Goal: Transaction & Acquisition: Obtain resource

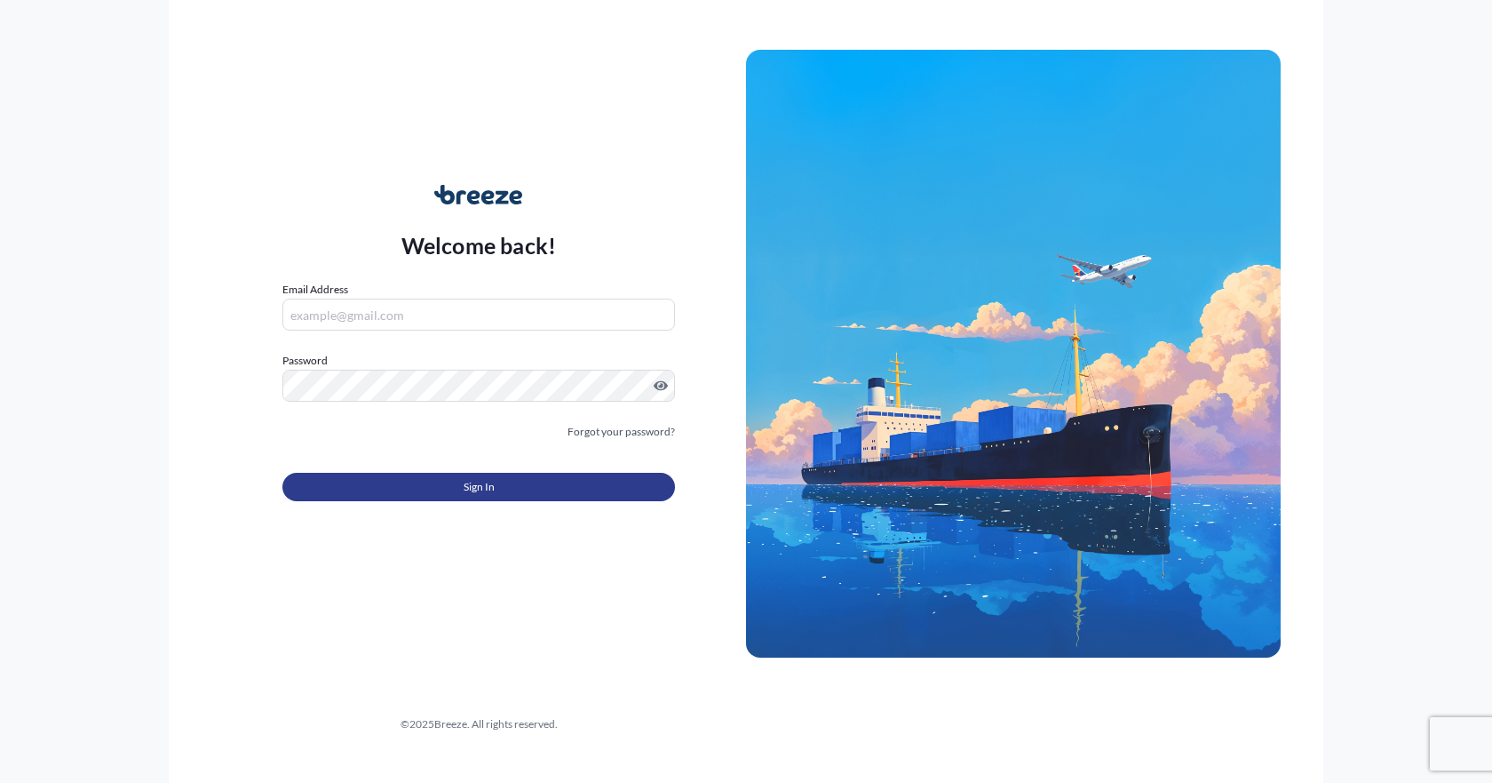
type input "[EMAIL_ADDRESS][DOMAIN_NAME]"
click at [481, 485] on span "Sign In" at bounding box center [479, 487] width 31 height 18
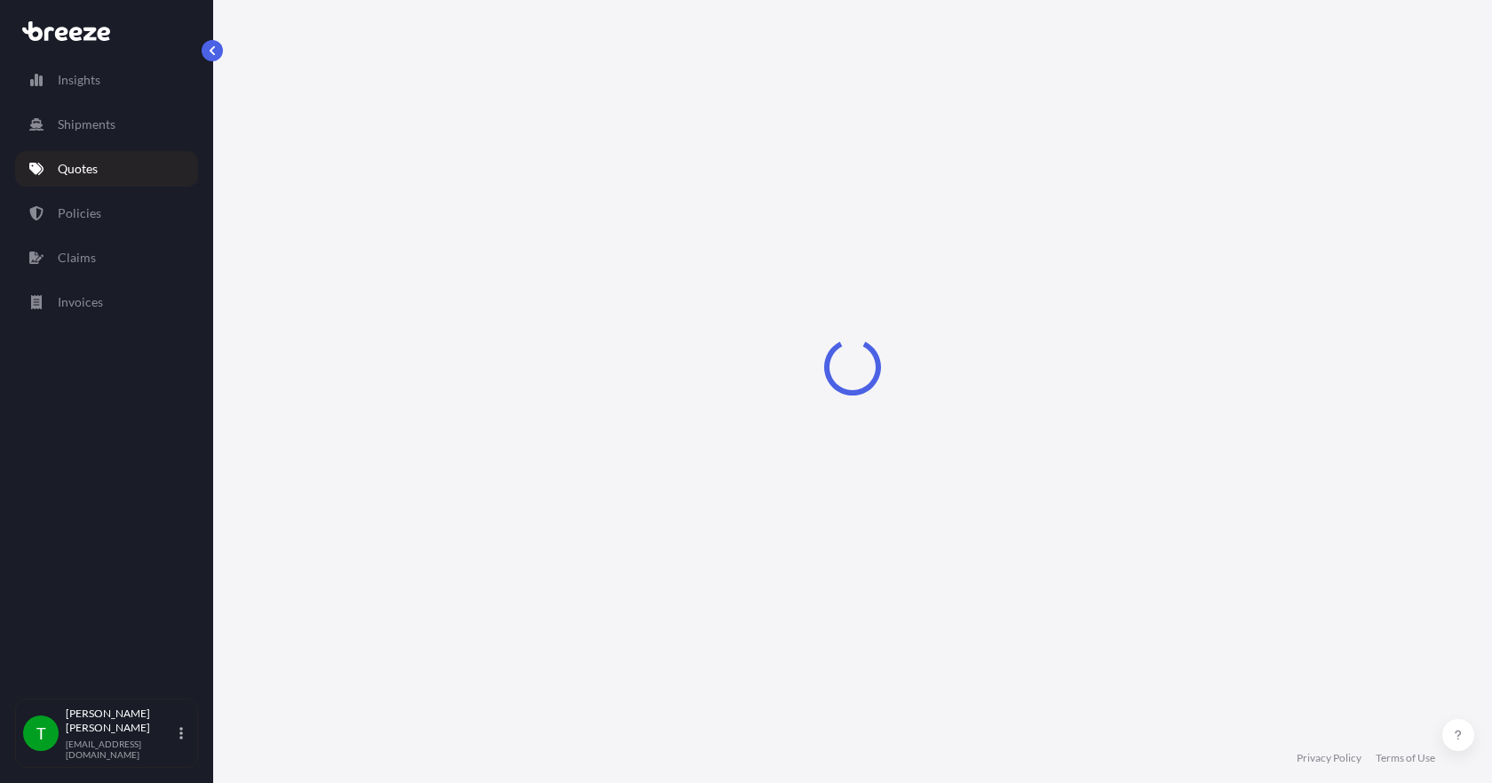
select select "Sea"
select select "1"
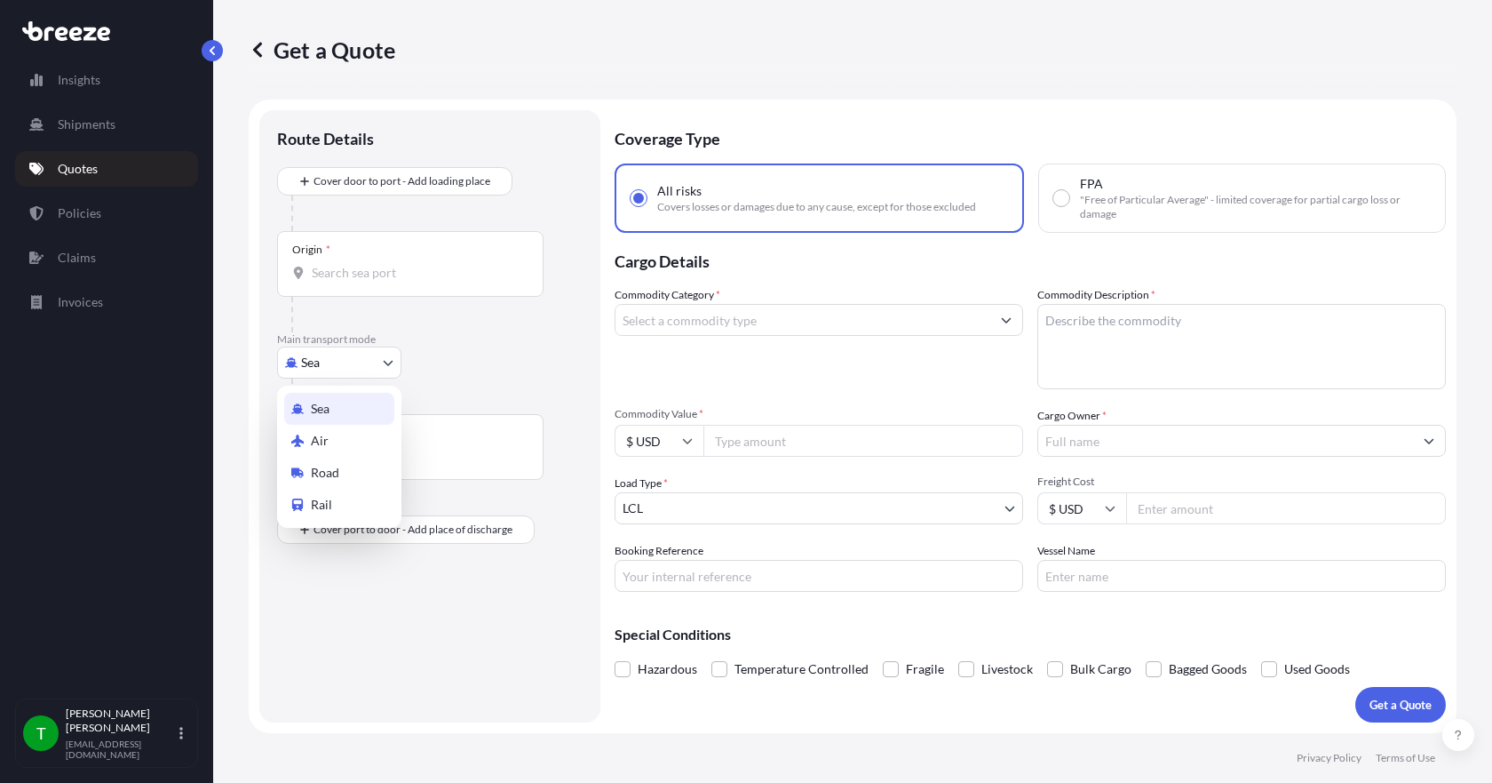
click at [341, 370] on body "Insights Shipments Quotes Policies Claims Invoices T [PERSON_NAME] [EMAIL_ADDRE…" at bounding box center [746, 391] width 1492 height 783
click at [329, 477] on span "Road" at bounding box center [325, 473] width 28 height 18
select select "Road"
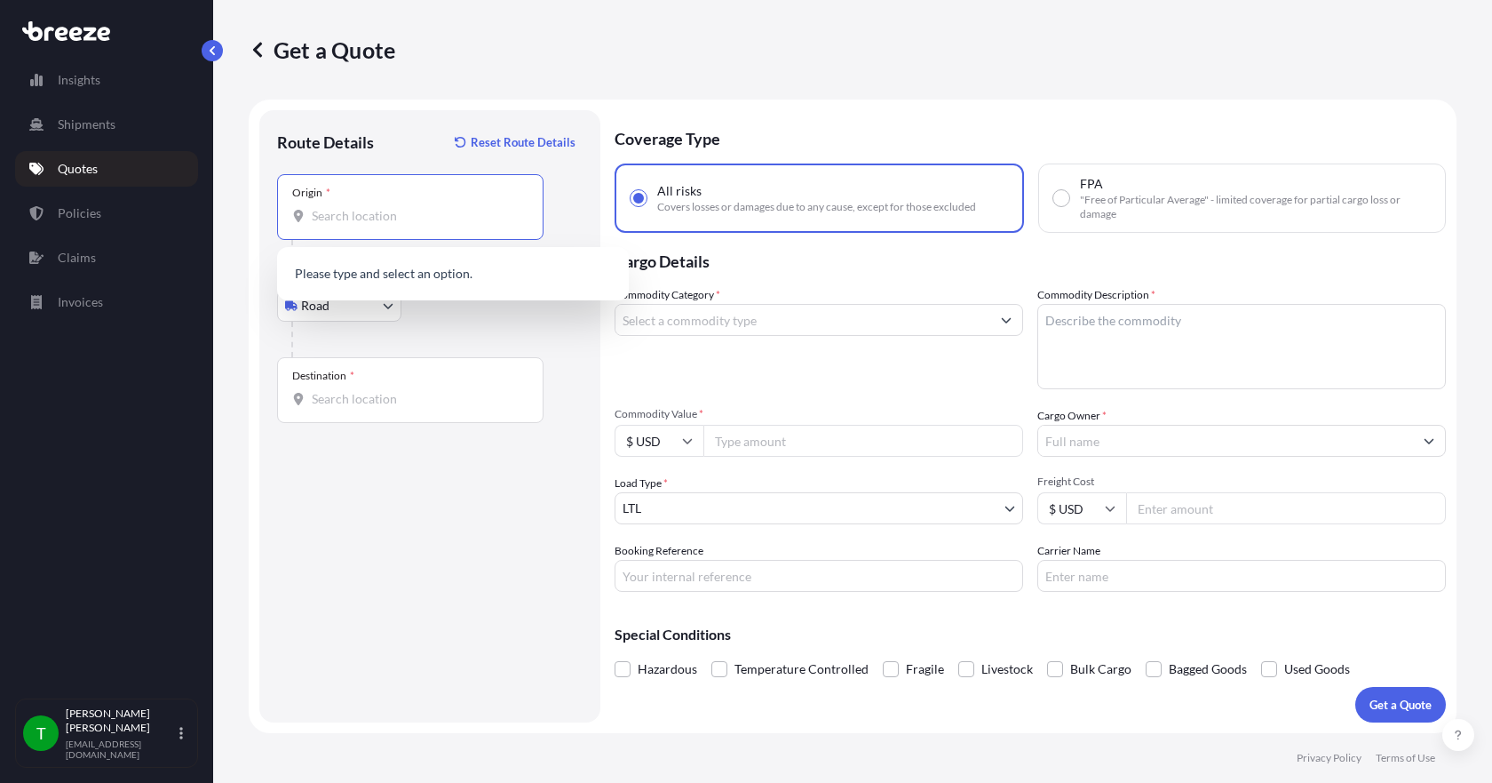
click at [345, 210] on input "Origin *" at bounding box center [417, 216] width 210 height 18
type input "77385"
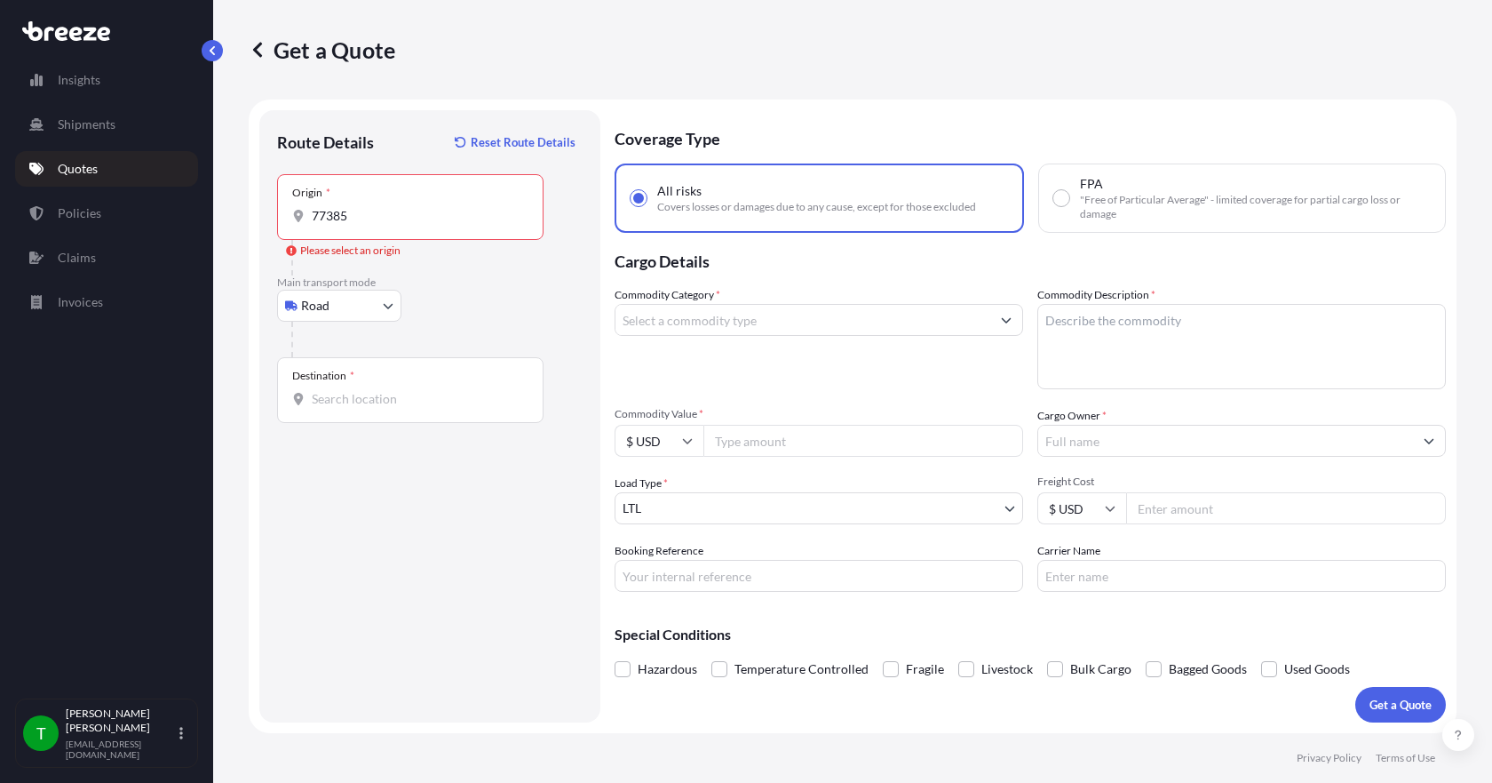
click at [378, 230] on div "Origin * 77385" at bounding box center [410, 207] width 267 height 66
click at [378, 225] on input "77385" at bounding box center [417, 216] width 210 height 18
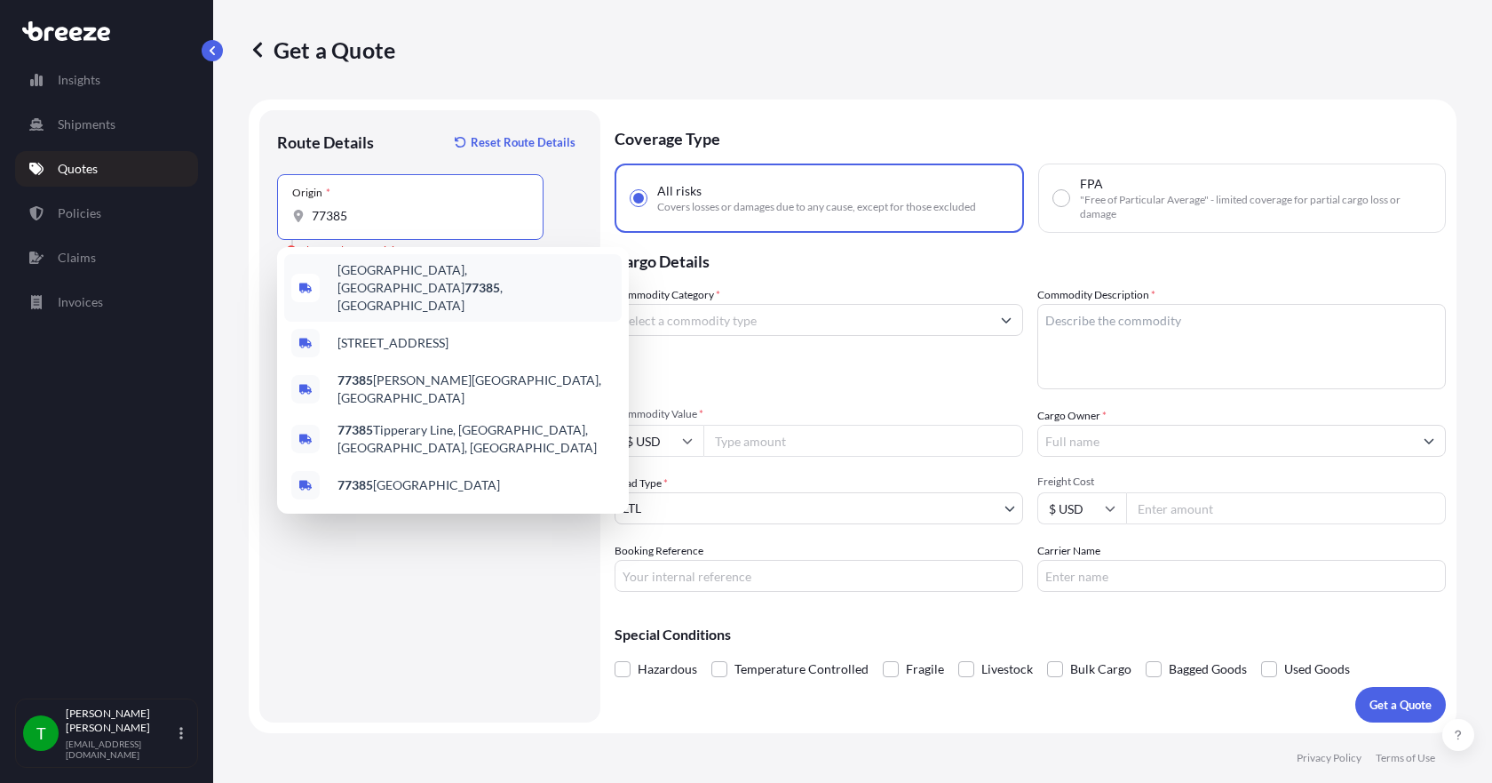
click at [379, 275] on span "[GEOGRAPHIC_DATA] , [GEOGRAPHIC_DATA]" at bounding box center [476, 287] width 277 height 53
type input "[GEOGRAPHIC_DATA], [GEOGRAPHIC_DATA]"
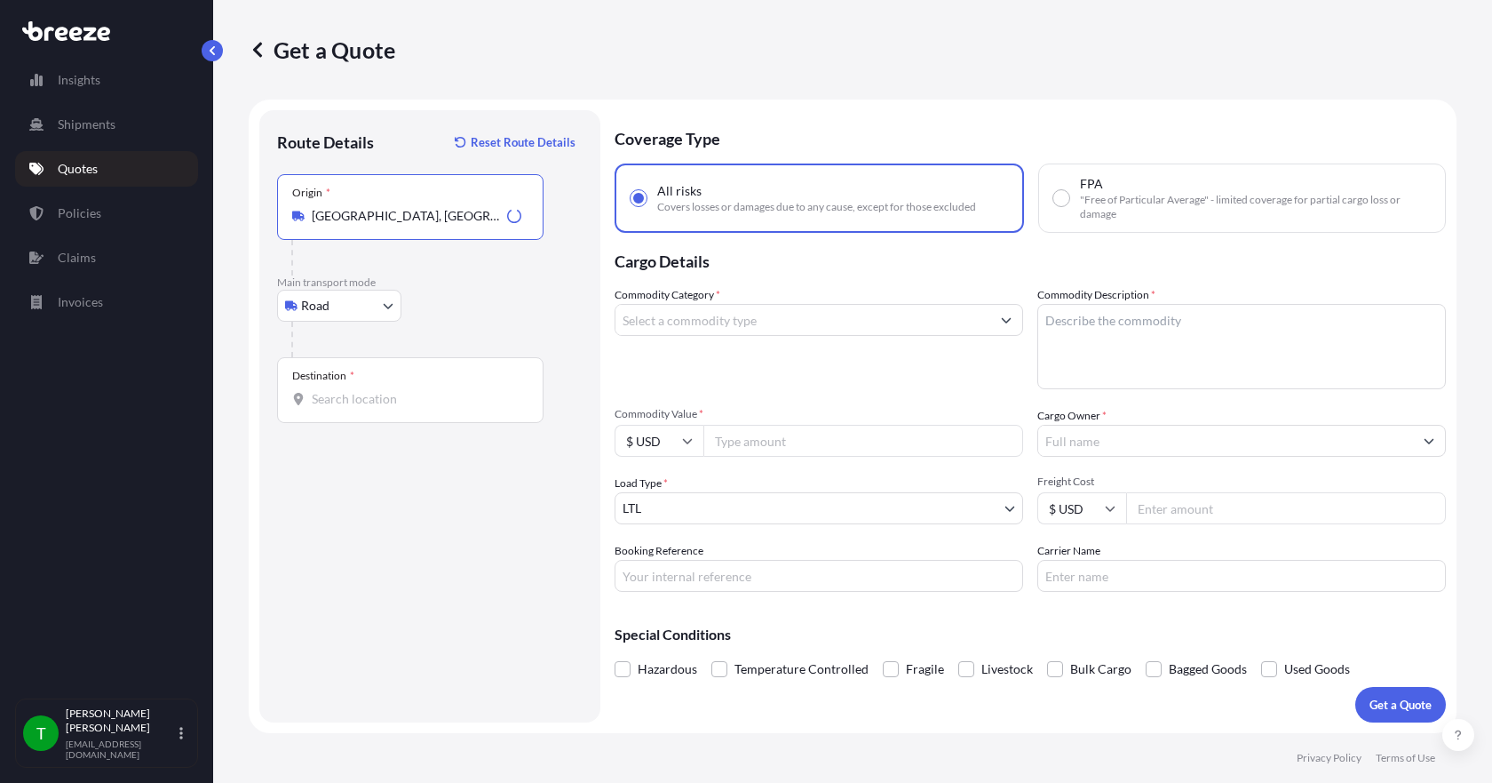
click at [321, 389] on div "Destination *" at bounding box center [410, 390] width 267 height 66
click at [321, 390] on input "Destination *" at bounding box center [417, 399] width 210 height 18
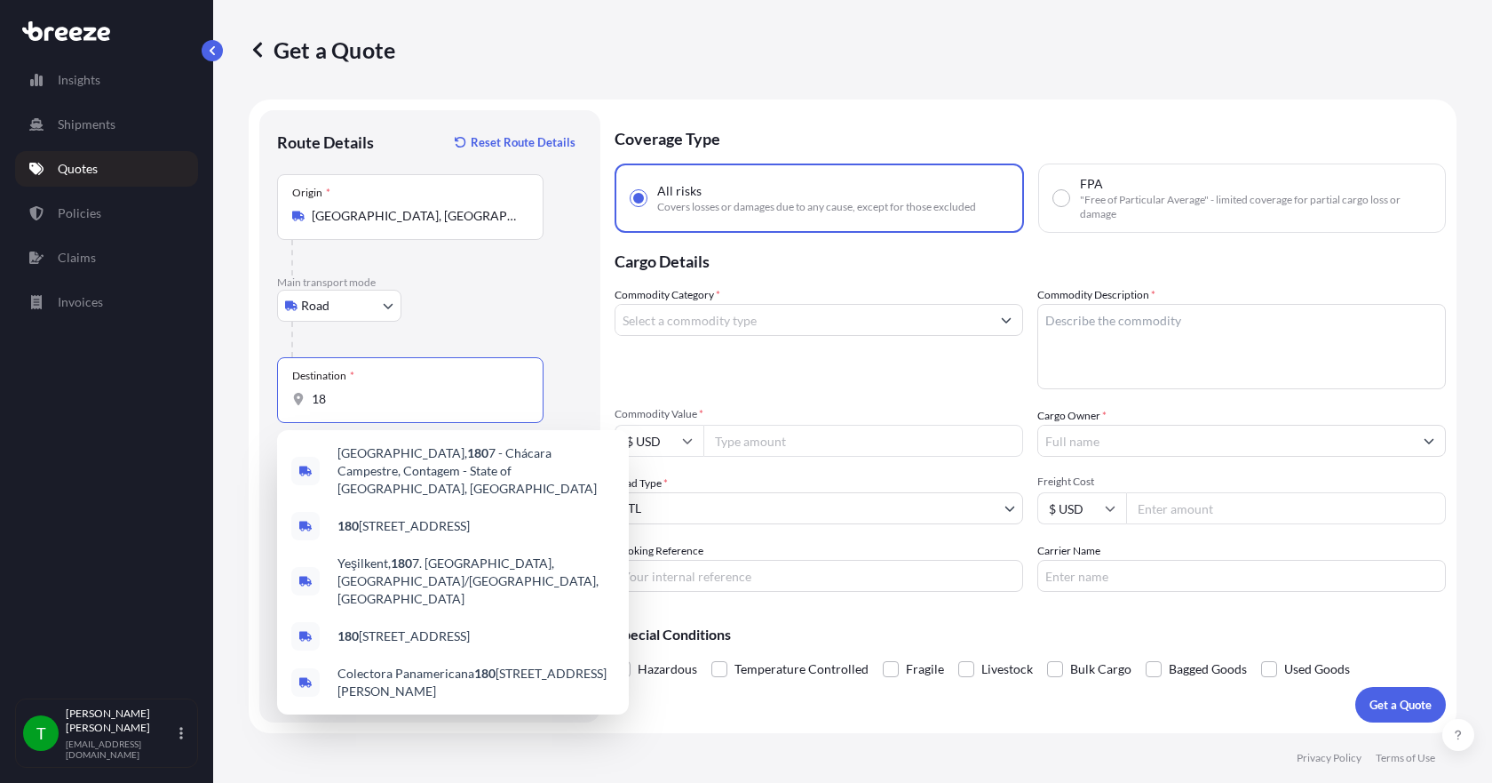
type input "1"
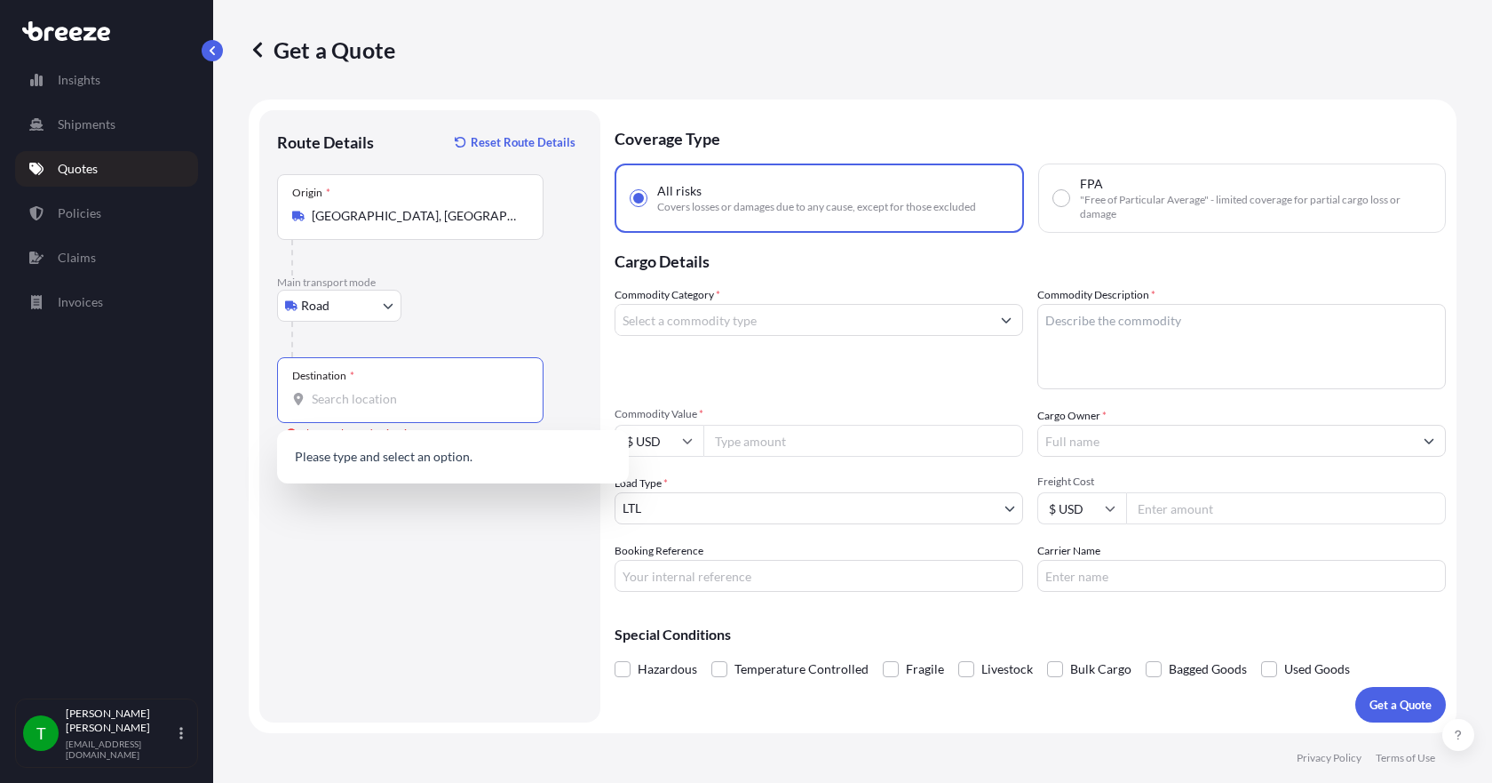
click at [325, 396] on input "Destination * Please select a destination" at bounding box center [417, 399] width 210 height 18
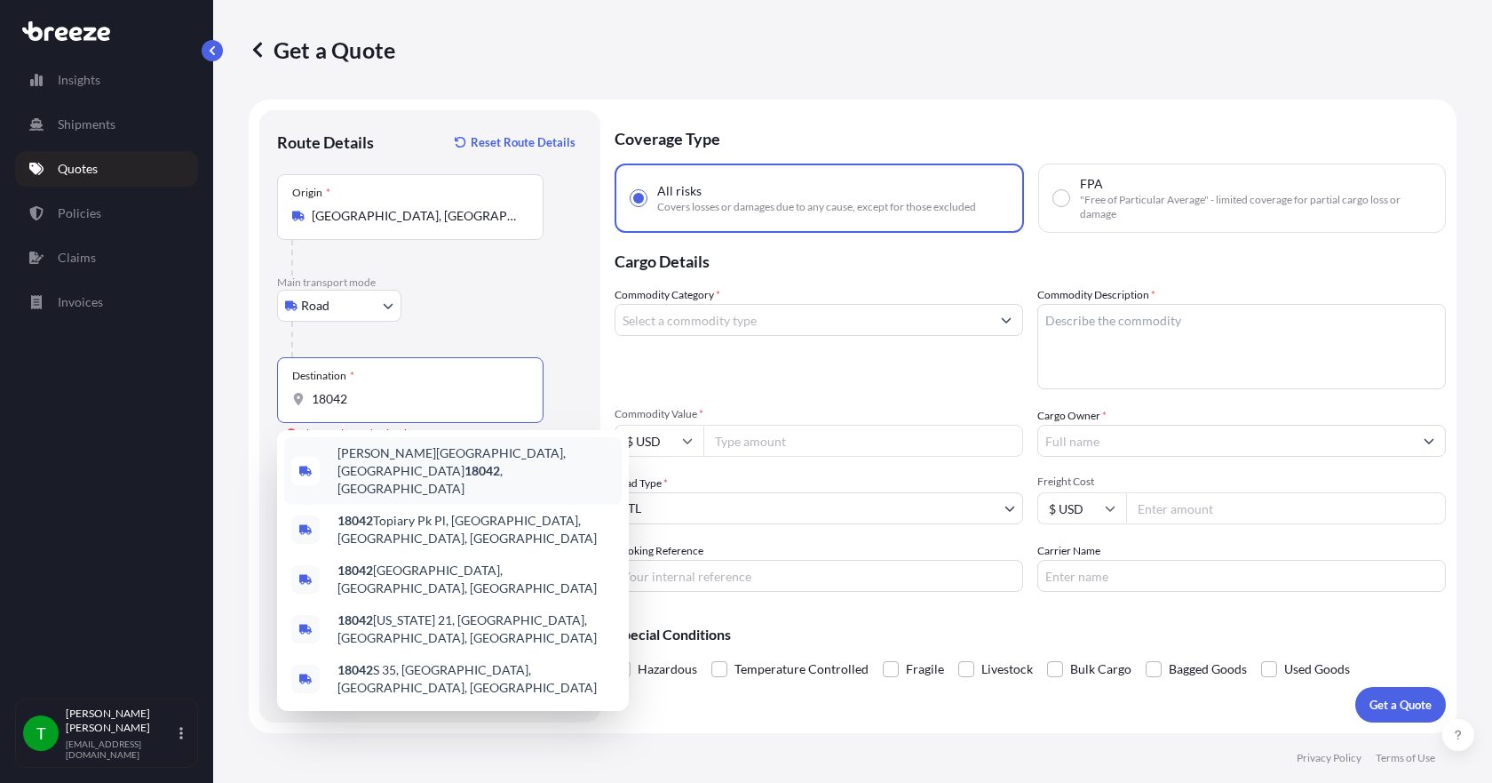
click at [443, 456] on span "[PERSON_NAME][GEOGRAPHIC_DATA] , [GEOGRAPHIC_DATA]" at bounding box center [476, 470] width 277 height 53
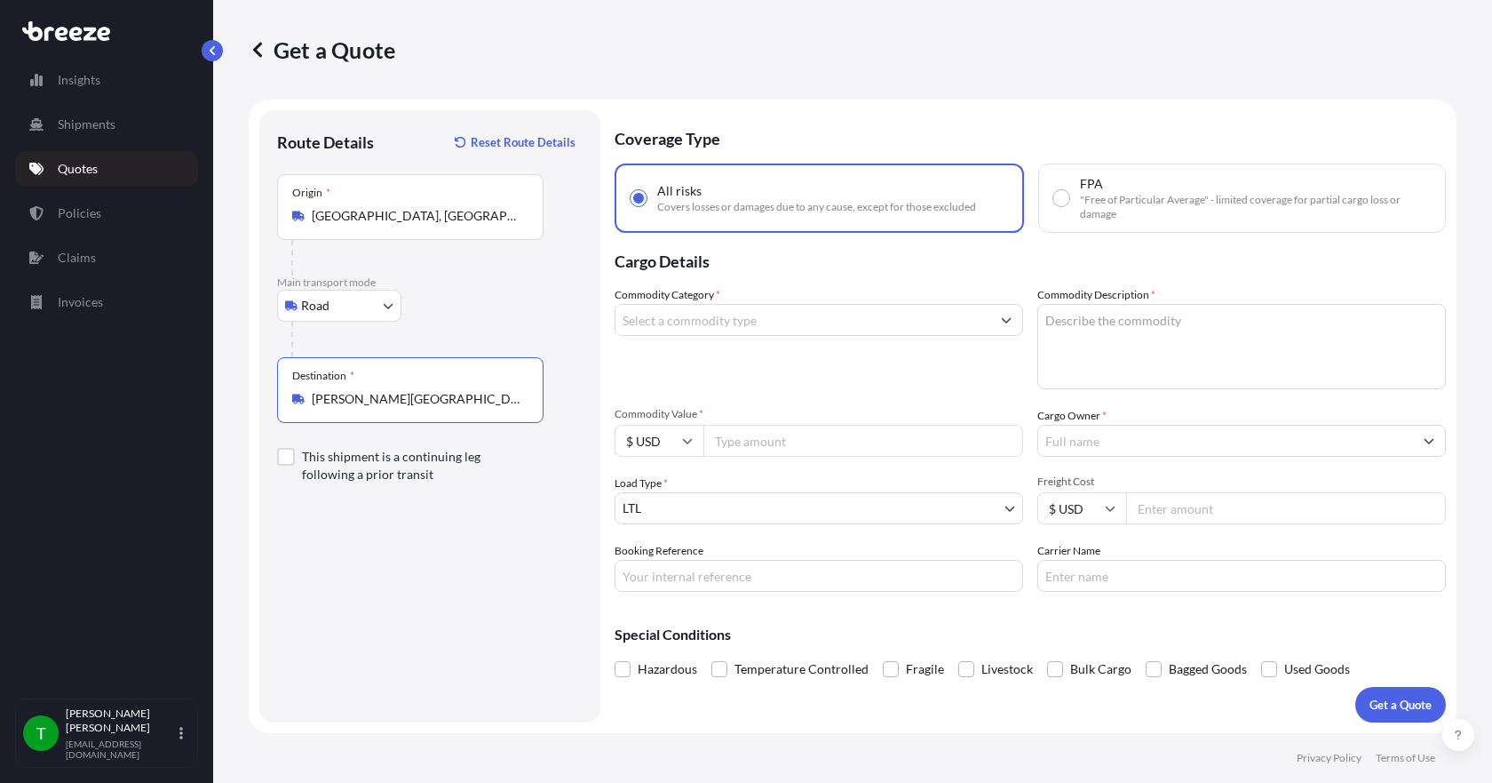
type input "[PERSON_NAME][GEOGRAPHIC_DATA], [GEOGRAPHIC_DATA]"
click at [673, 326] on input "Commodity Category *" at bounding box center [803, 320] width 375 height 32
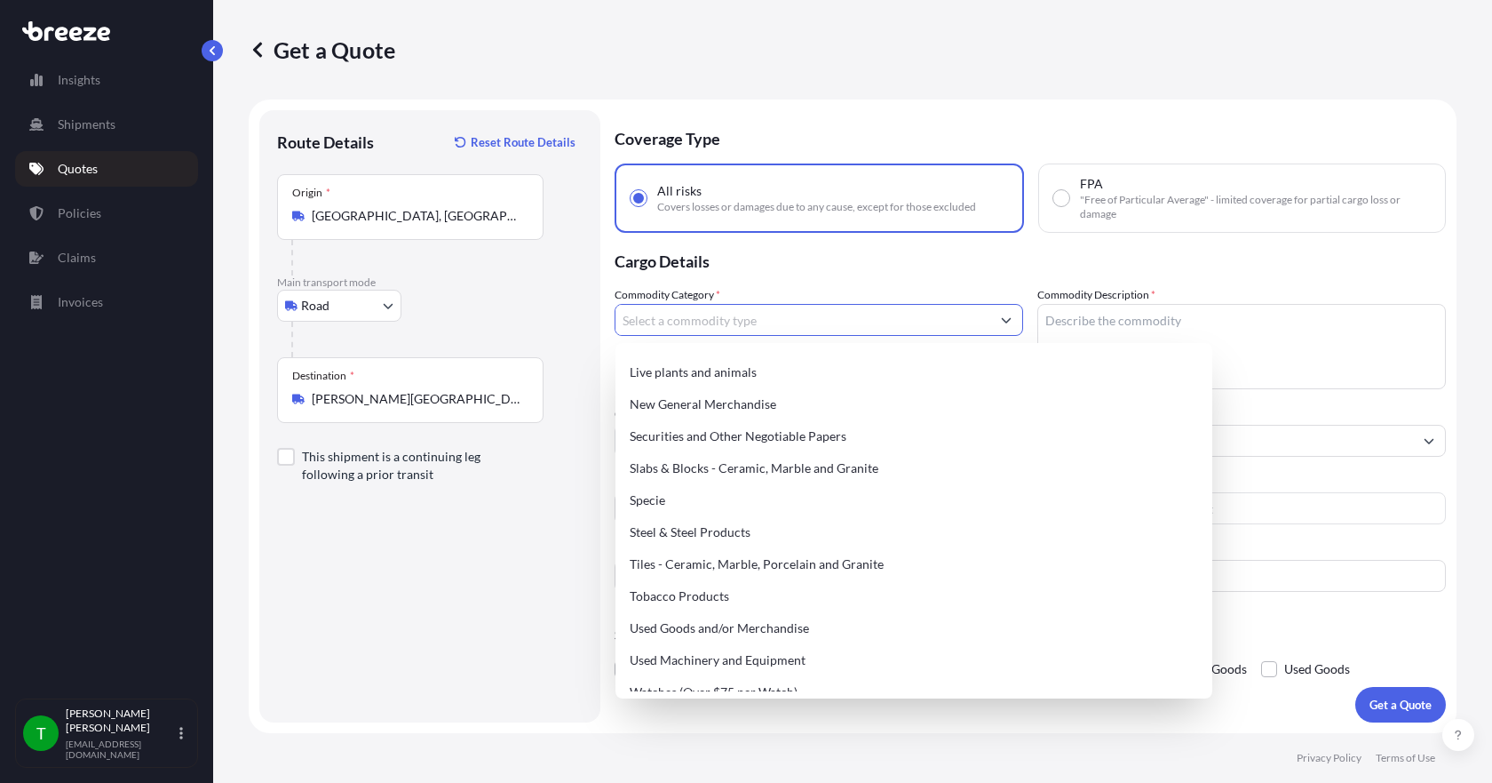
scroll to position [746, 0]
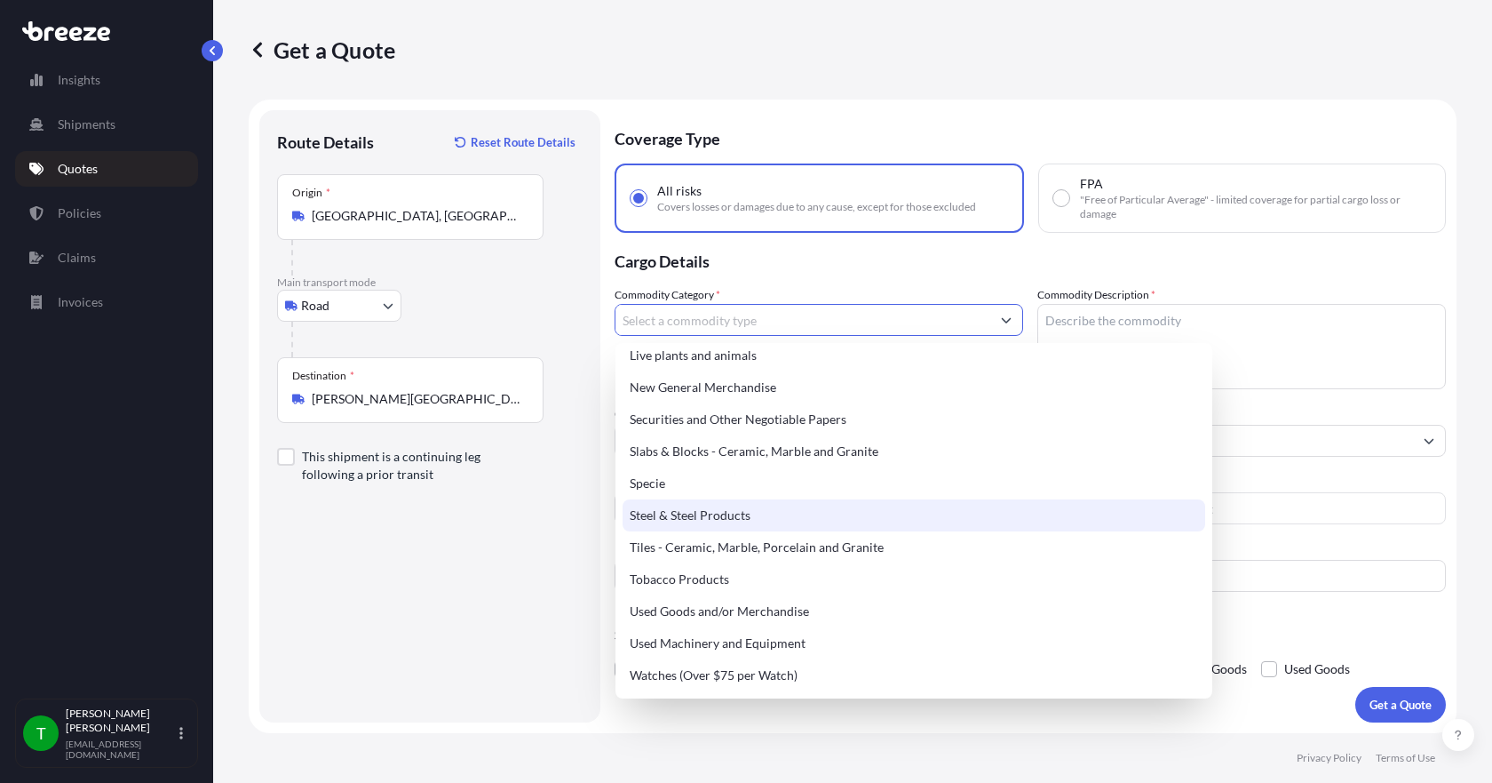
click at [720, 506] on div "Steel & Steel Products" at bounding box center [914, 515] width 583 height 32
type input "Steel & Steel Products"
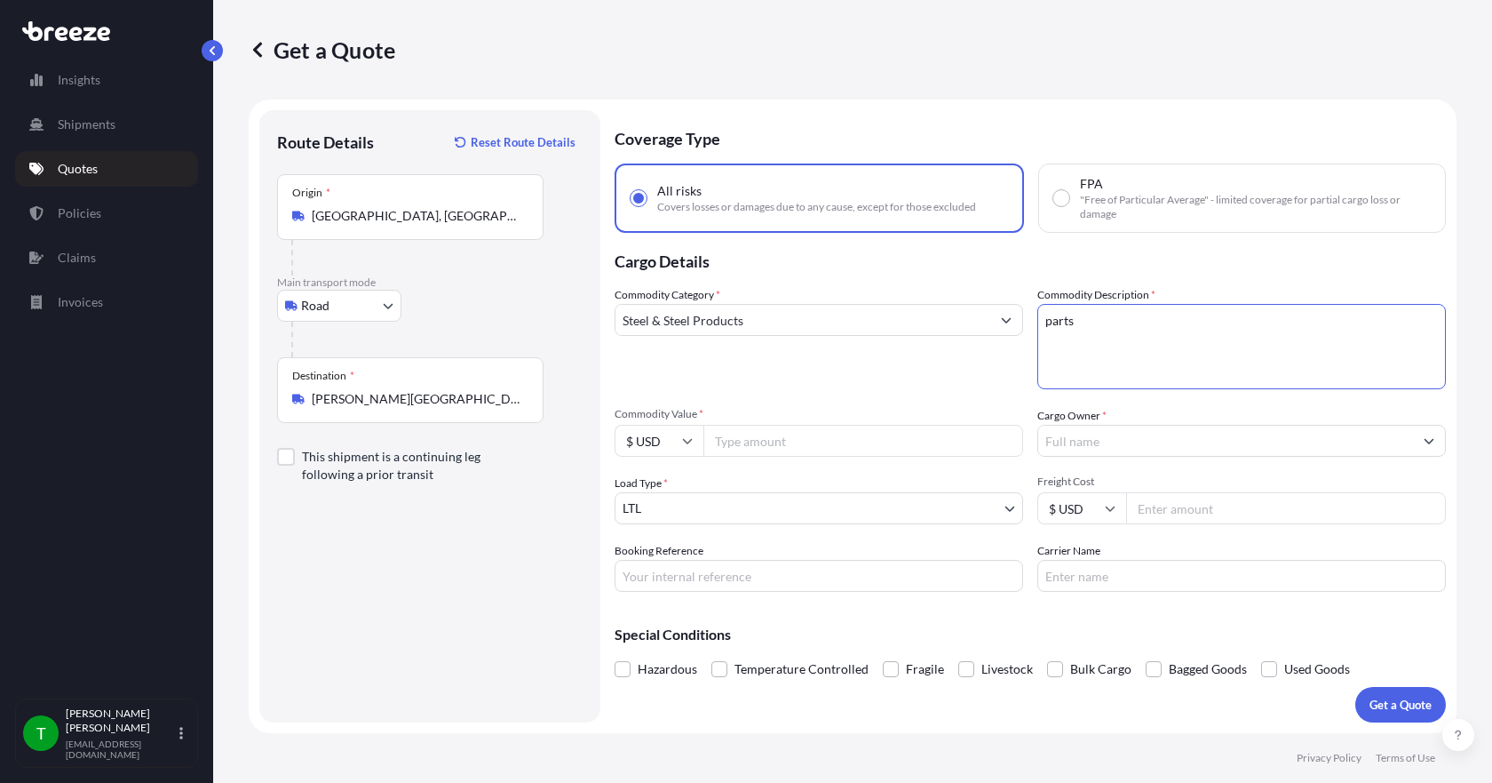
type textarea "parts"
type input "20200.00"
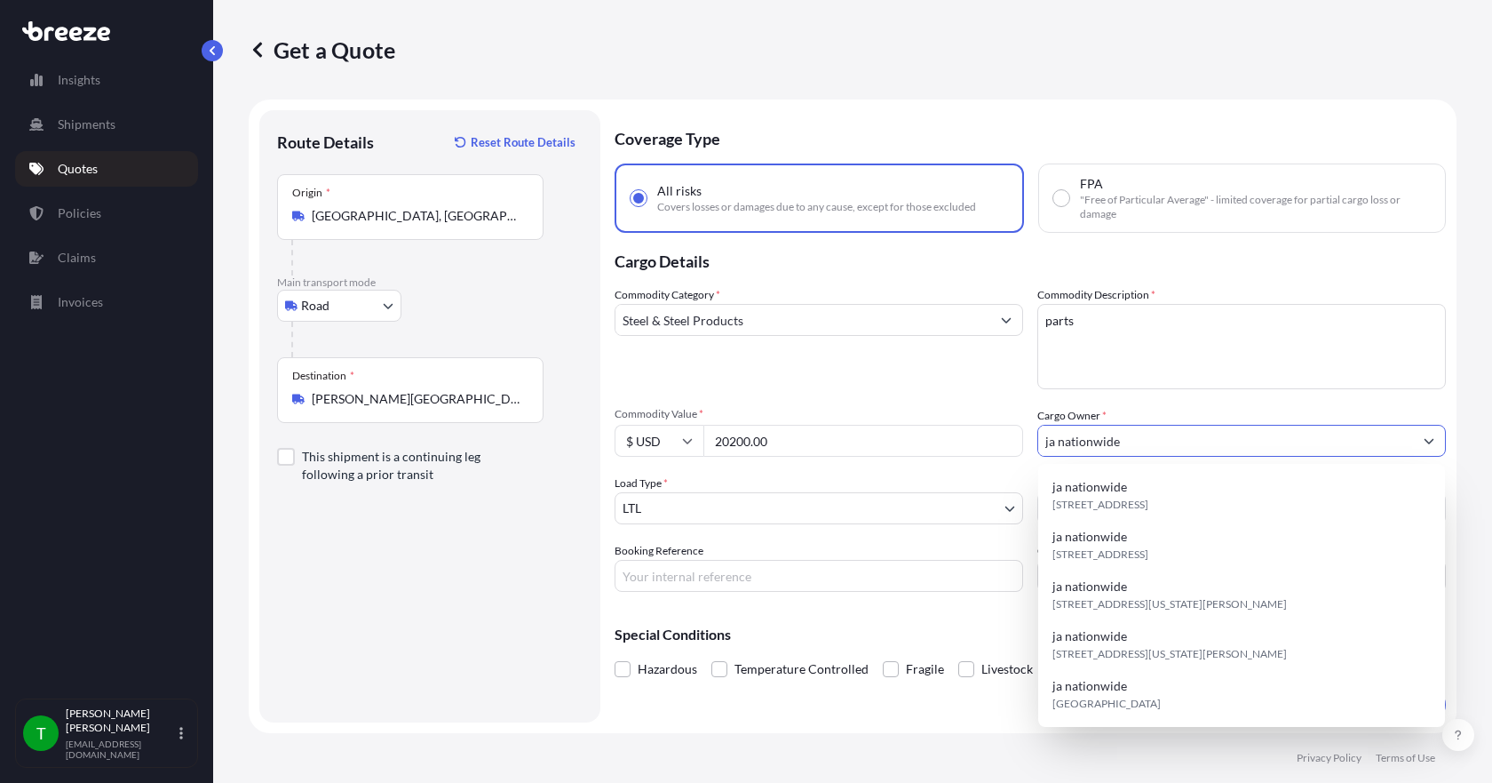
type input "ja nationwide"
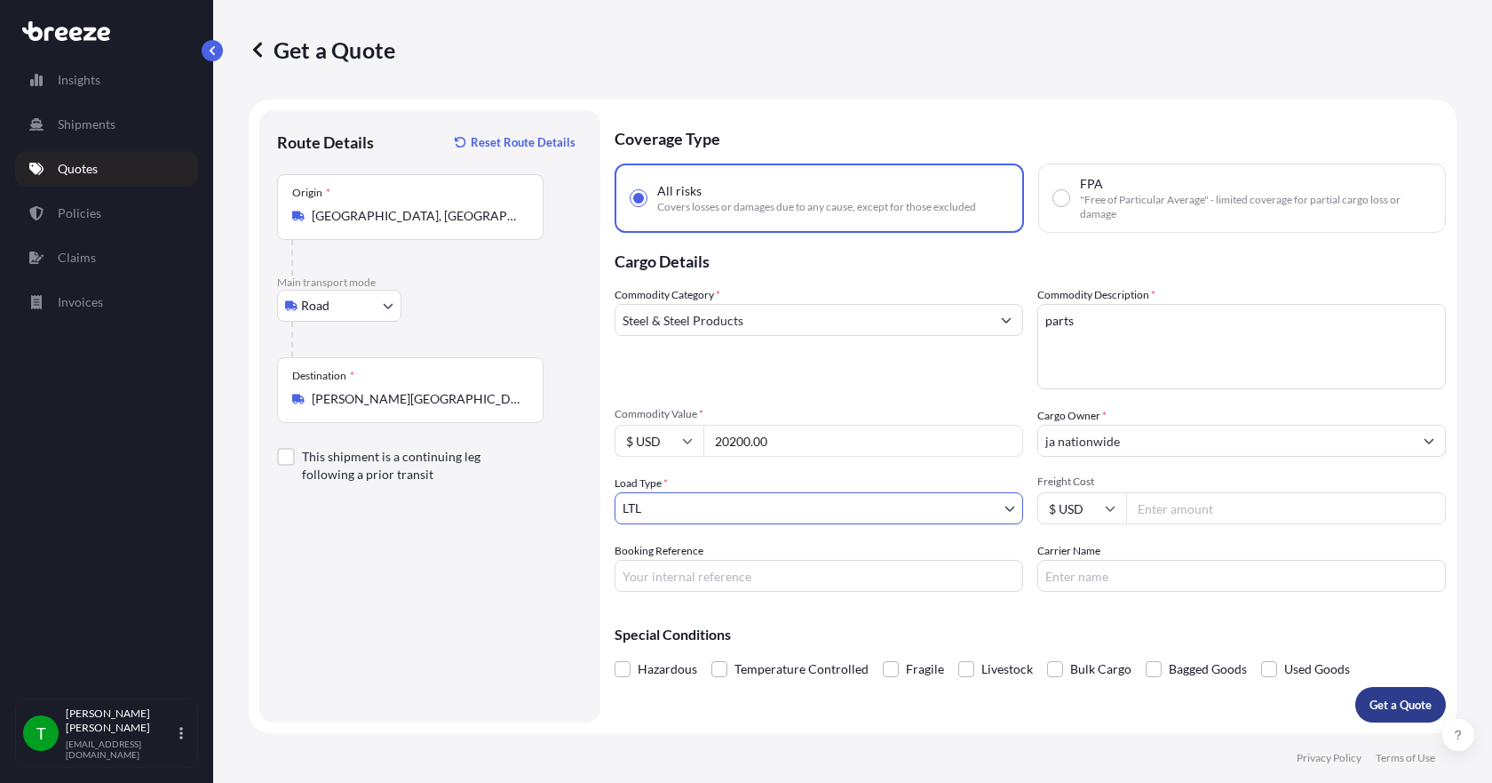
click at [1388, 701] on p "Get a Quote" at bounding box center [1401, 705] width 62 height 18
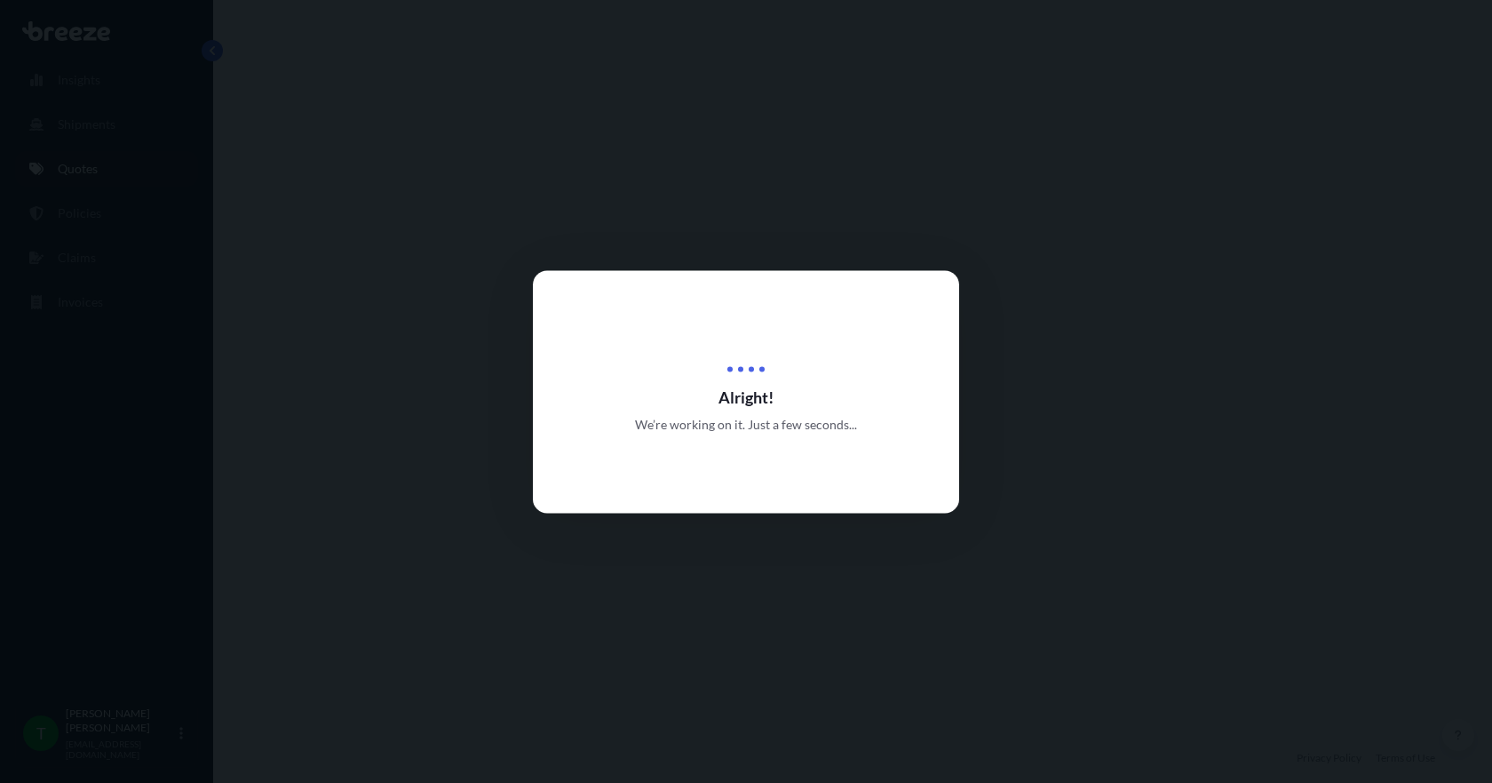
select select "Road"
select select "1"
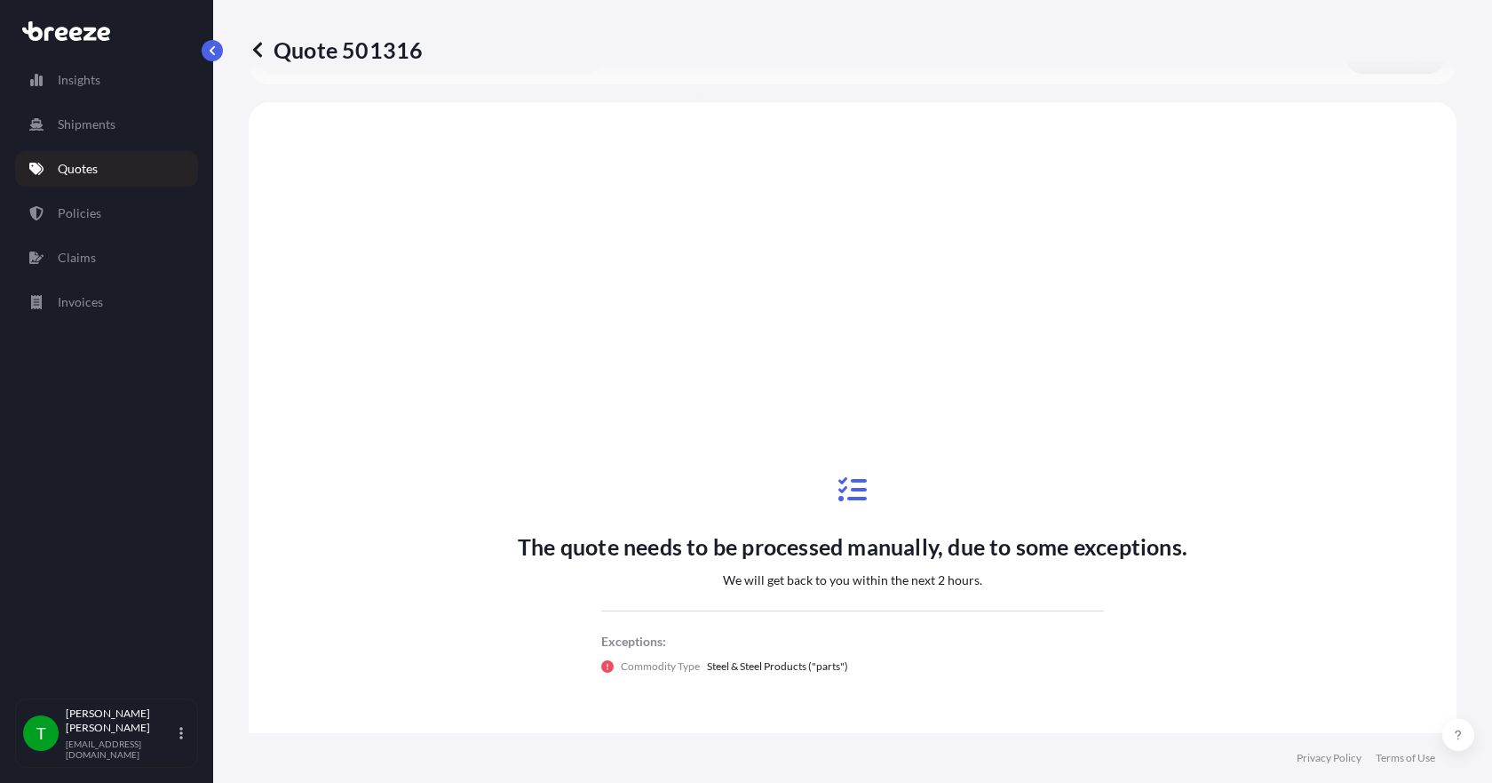
scroll to position [657, 0]
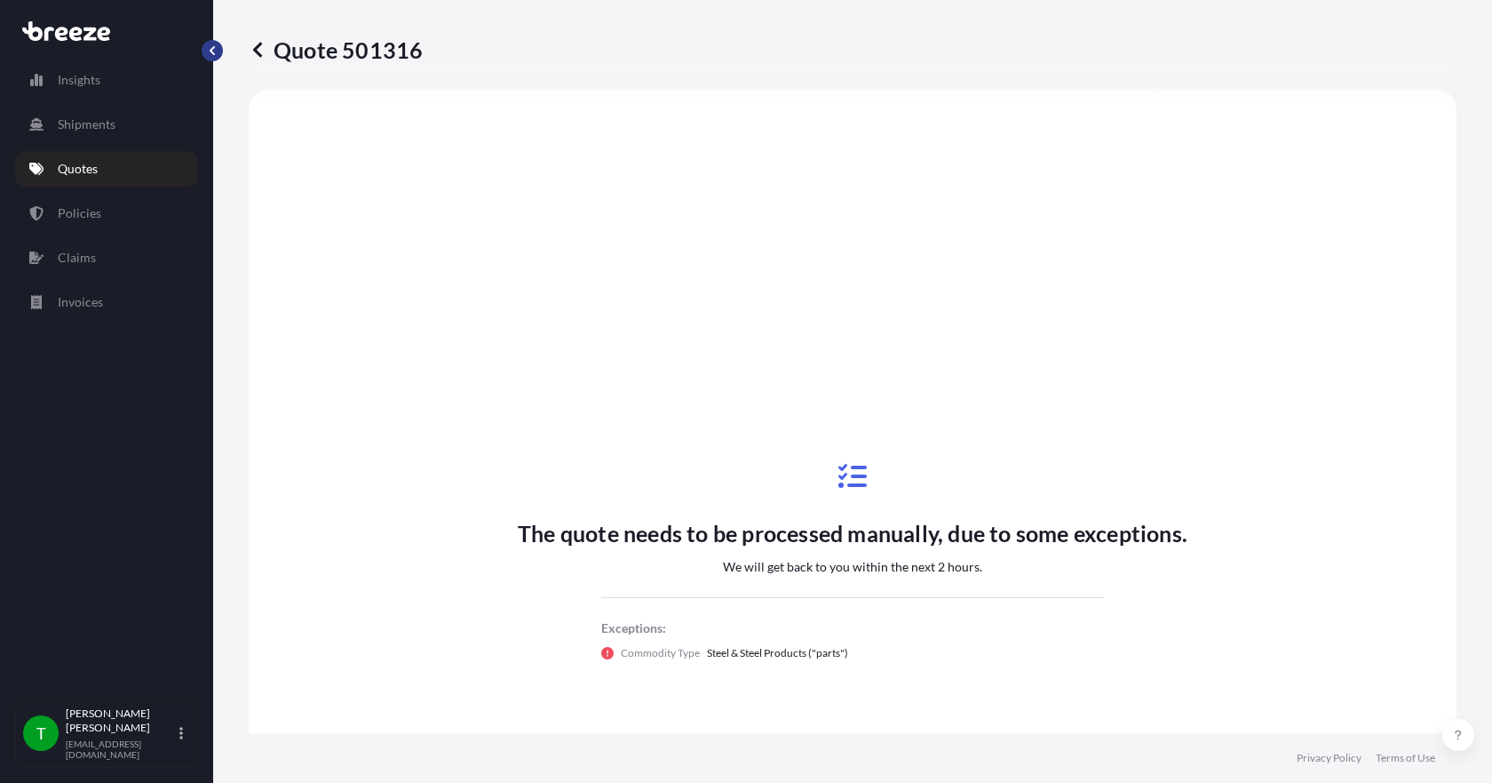
click at [216, 44] on button "button" at bounding box center [212, 50] width 21 height 21
click at [72, 166] on p "Quotes" at bounding box center [78, 169] width 40 height 18
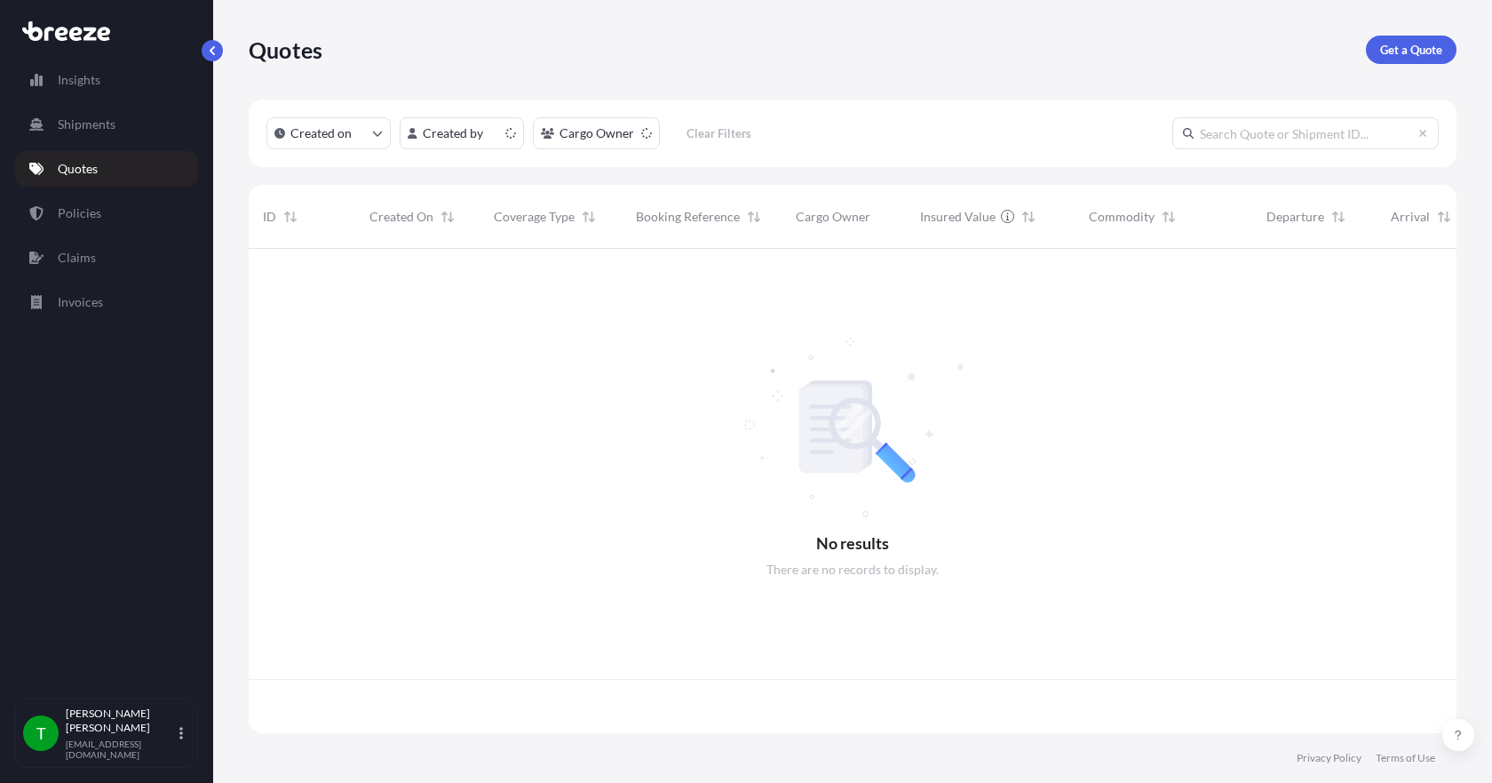
scroll to position [481, 1195]
click at [1386, 57] on p "Get a Quote" at bounding box center [1412, 50] width 62 height 18
select select "Sea"
select select "1"
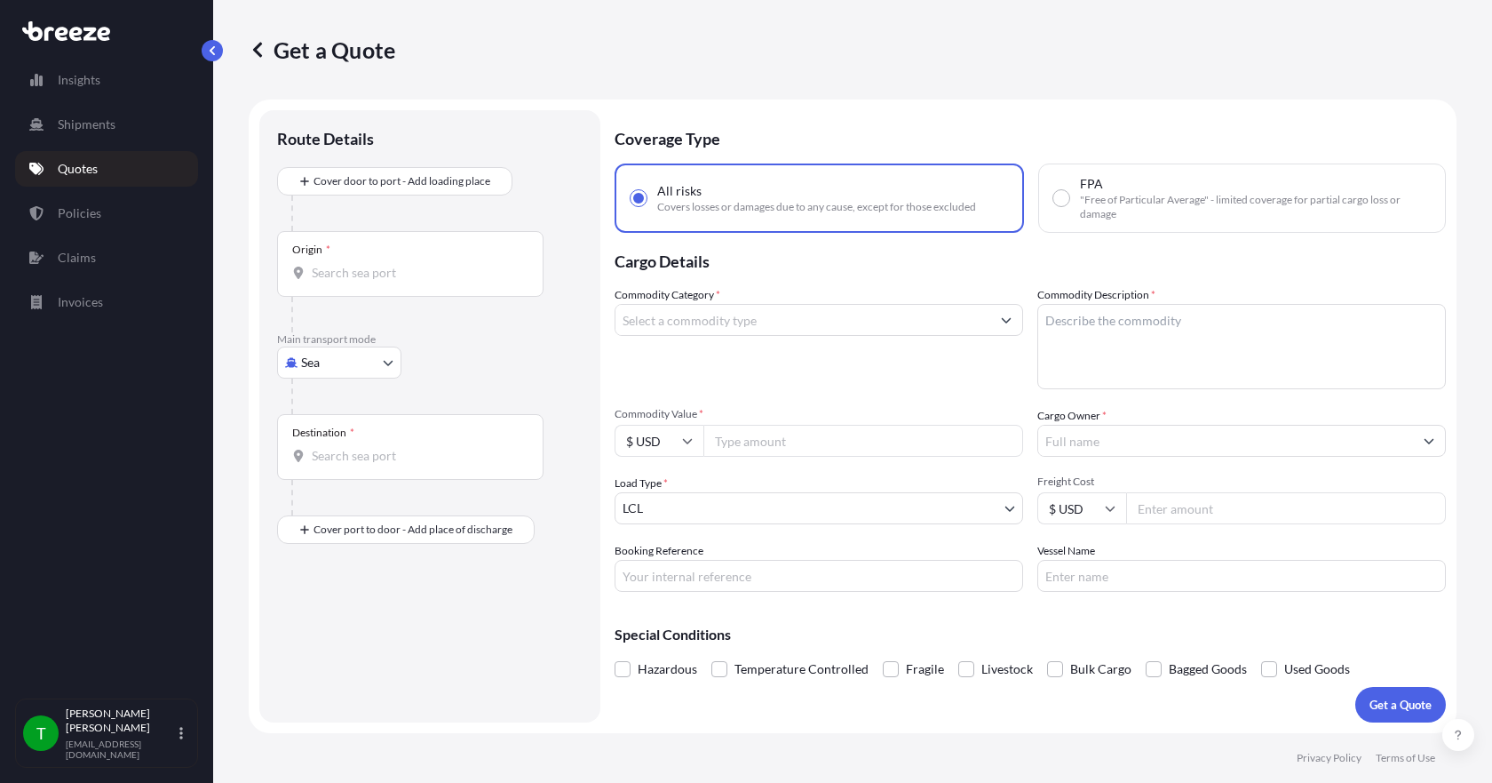
click at [345, 370] on body "Insights Shipments Quotes Policies Claims Invoices T [PERSON_NAME] [EMAIL_ADDRE…" at bounding box center [746, 391] width 1492 height 783
click at [325, 477] on span "Road" at bounding box center [325, 473] width 28 height 18
select select "Road"
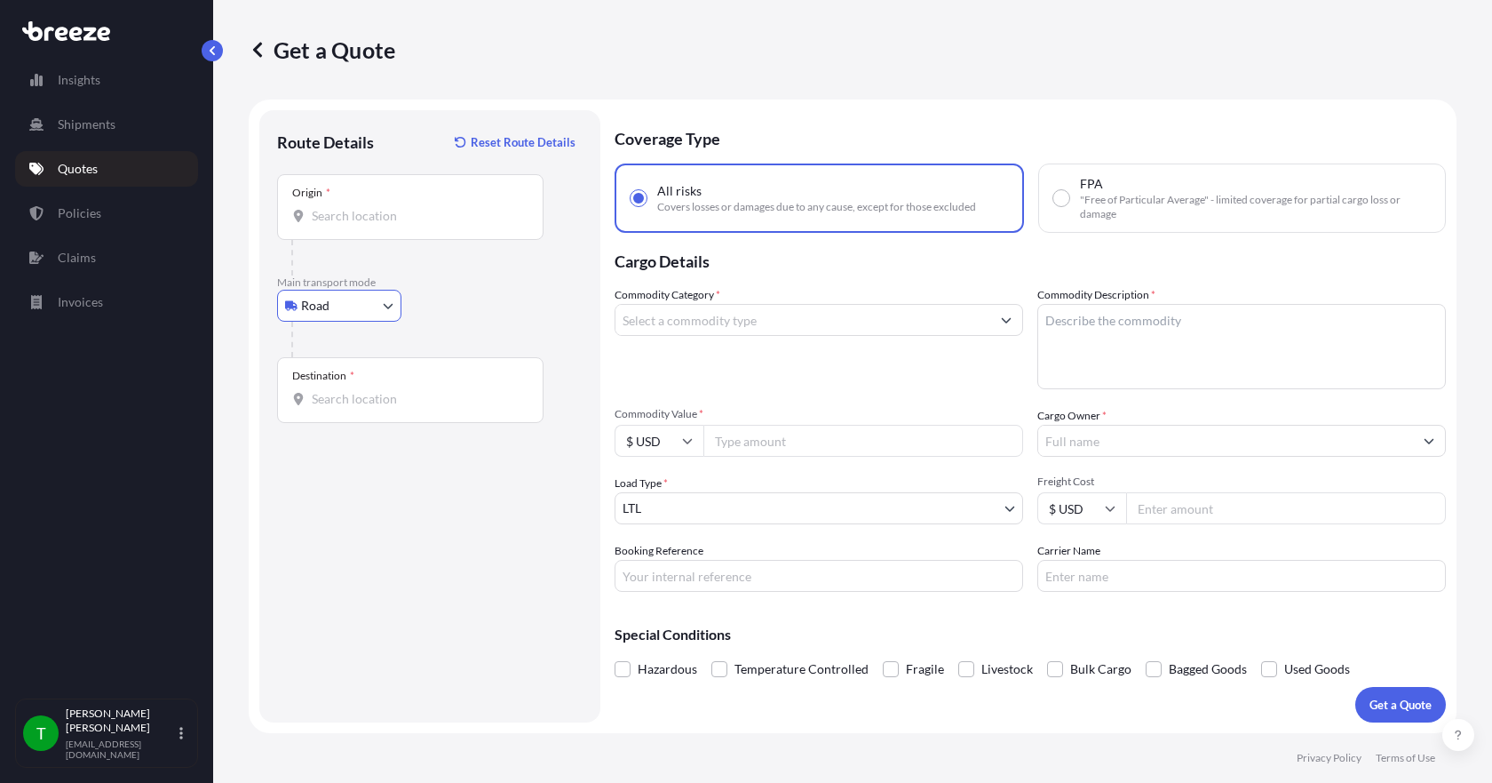
click at [336, 226] on div "Origin *" at bounding box center [410, 207] width 267 height 66
click at [336, 225] on input "Origin *" at bounding box center [417, 216] width 210 height 18
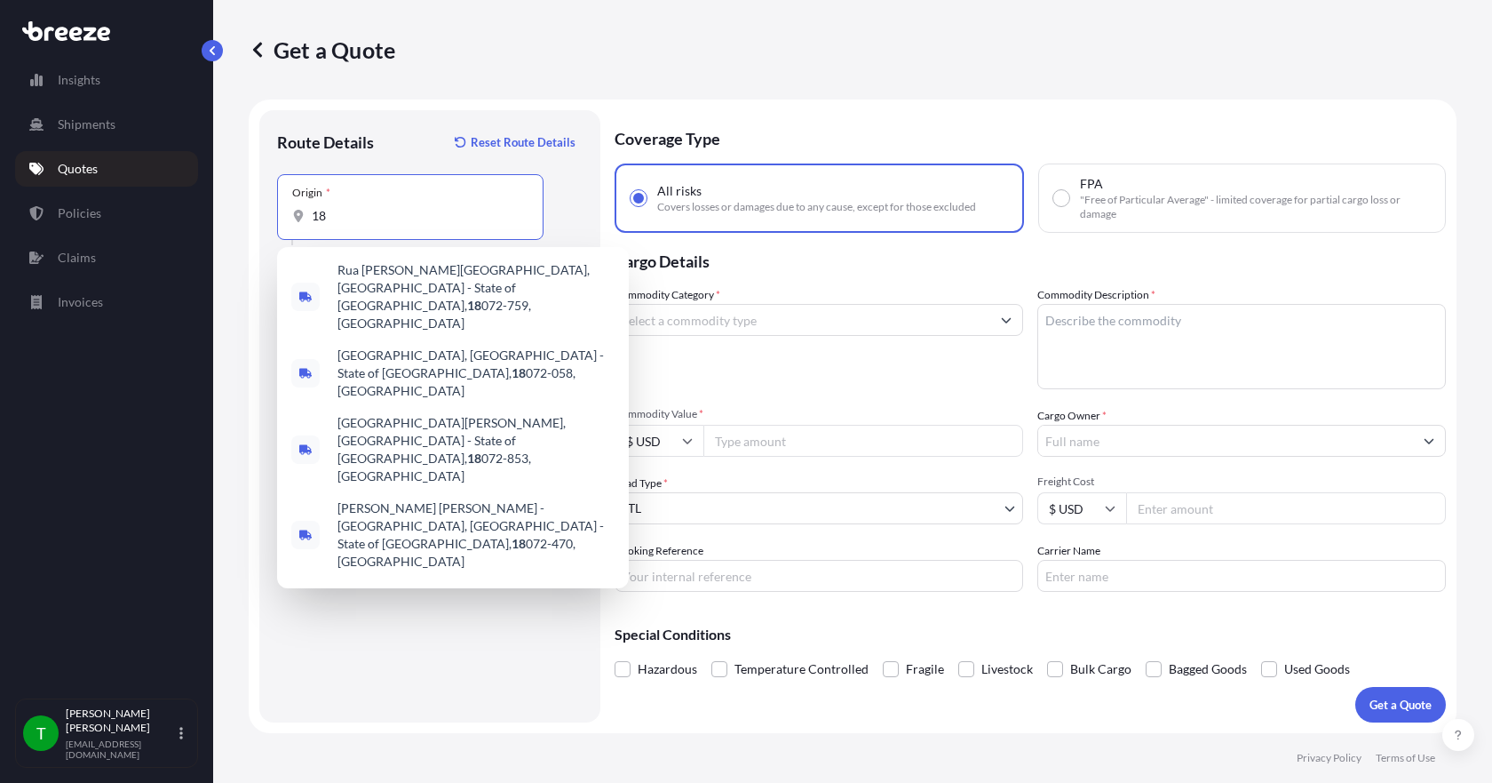
type input "1"
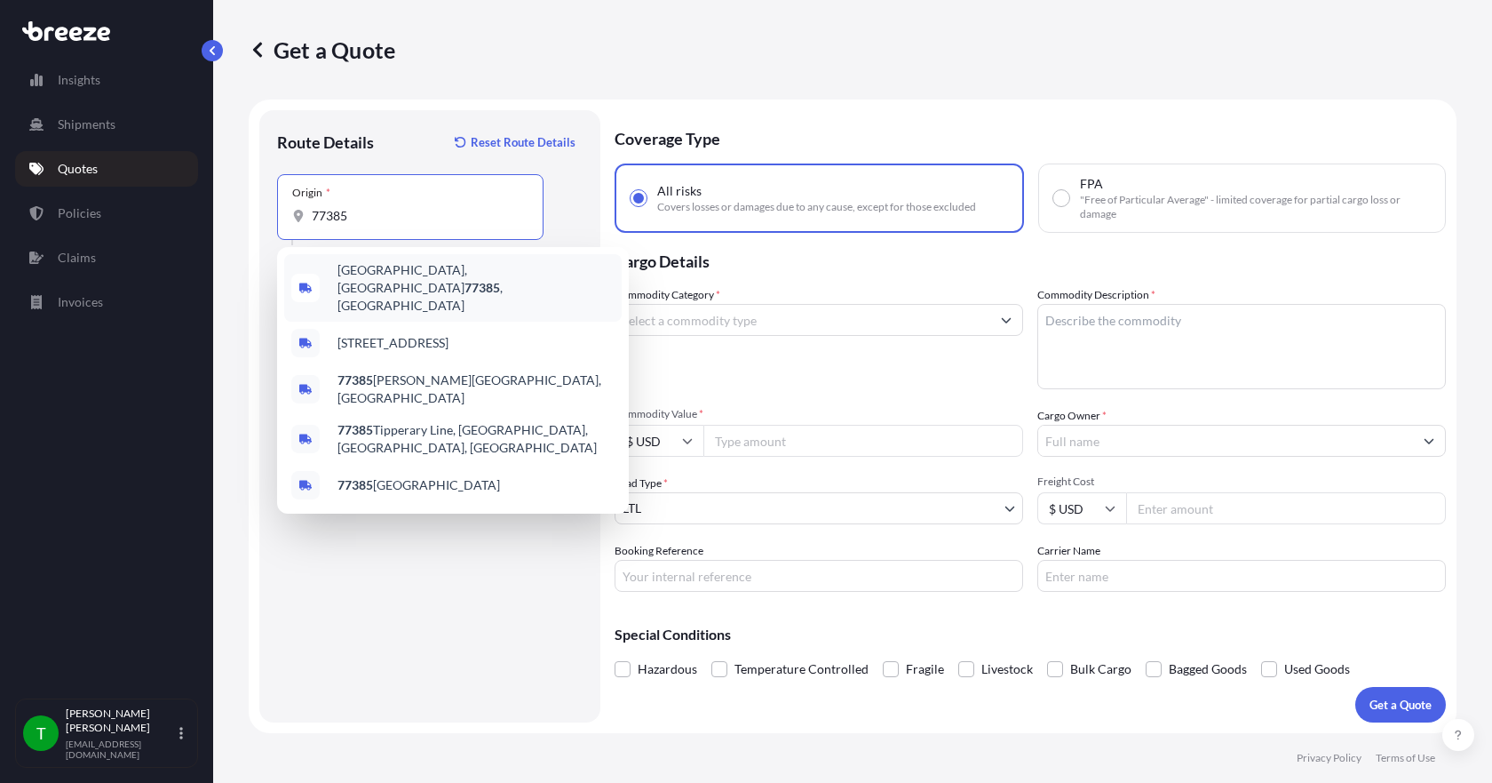
click at [382, 275] on span "[GEOGRAPHIC_DATA] , [GEOGRAPHIC_DATA]" at bounding box center [476, 287] width 277 height 53
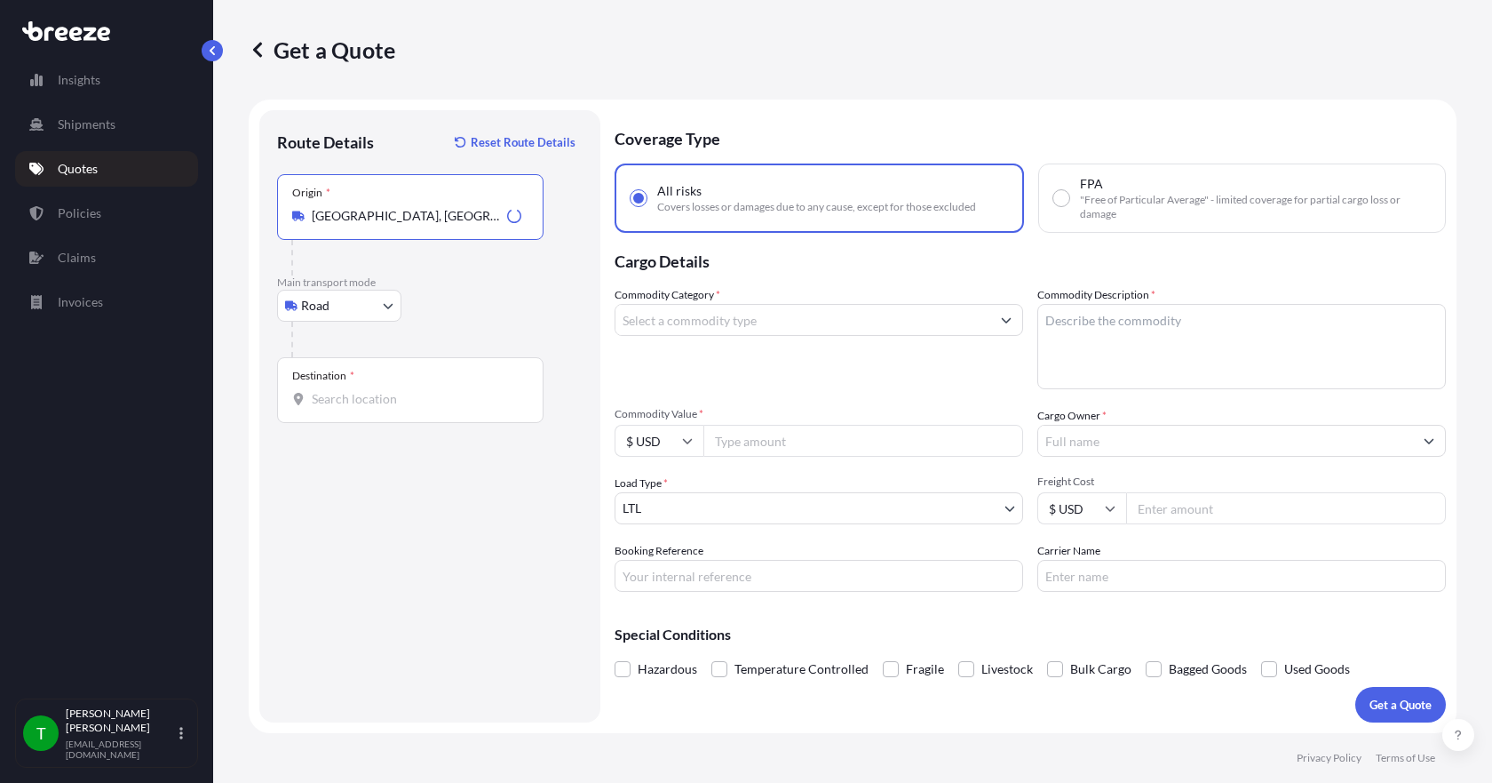
type input "[GEOGRAPHIC_DATA], [GEOGRAPHIC_DATA]"
click at [332, 399] on input "Destination *" at bounding box center [417, 399] width 210 height 18
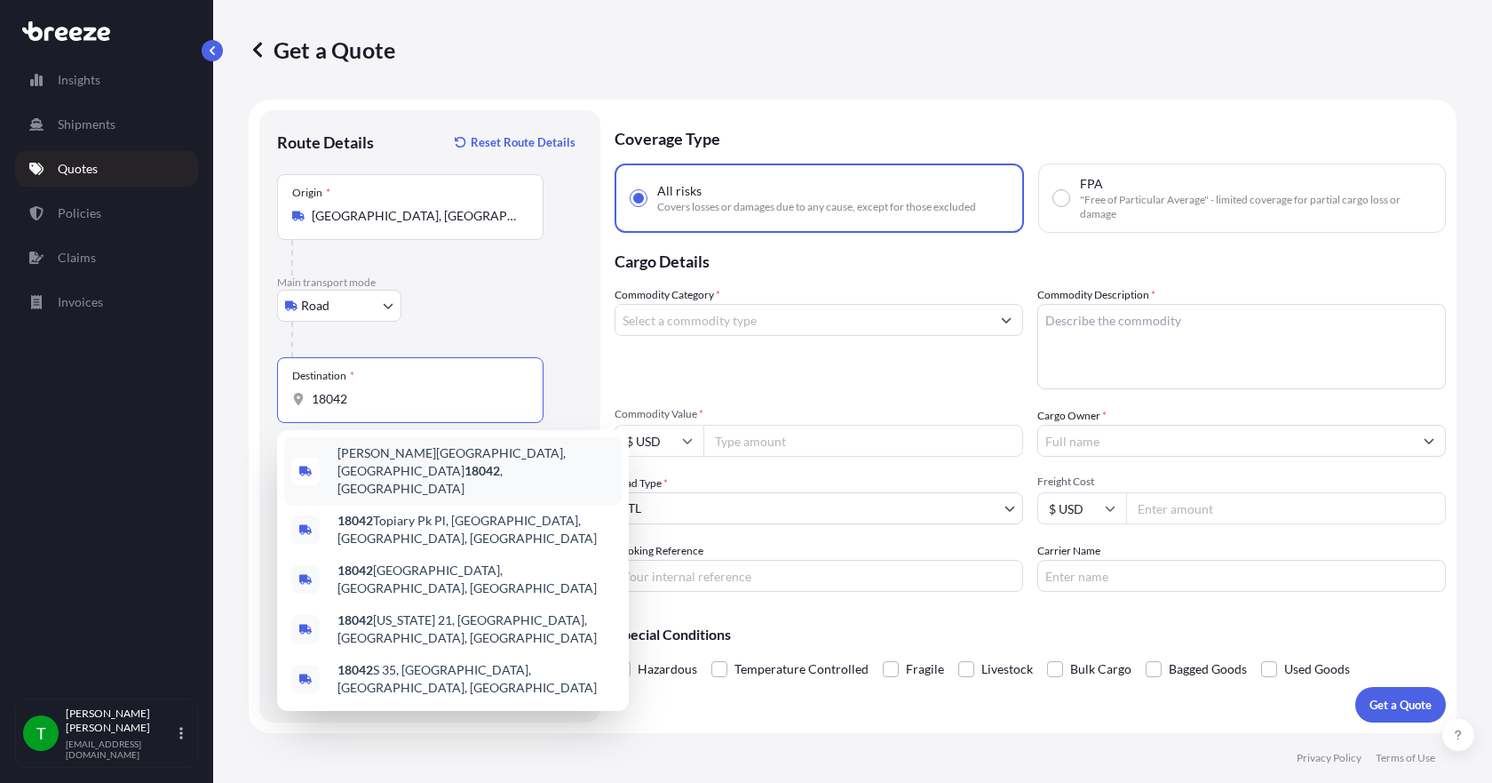
click at [387, 458] on span "[PERSON_NAME][GEOGRAPHIC_DATA] , [GEOGRAPHIC_DATA]" at bounding box center [476, 470] width 277 height 53
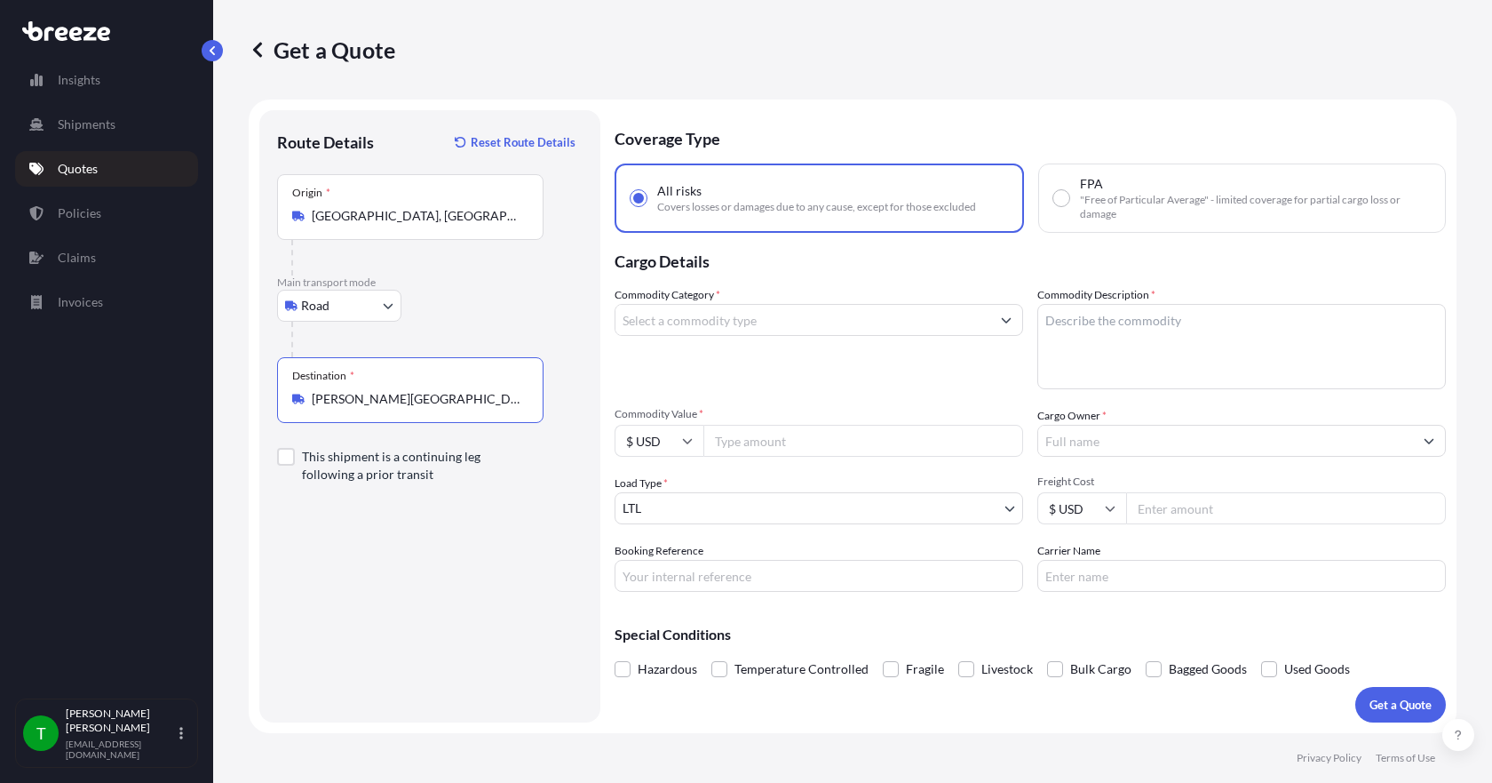
type input "[PERSON_NAME][GEOGRAPHIC_DATA], [GEOGRAPHIC_DATA]"
click at [774, 320] on input "Commodity Category *" at bounding box center [803, 320] width 375 height 32
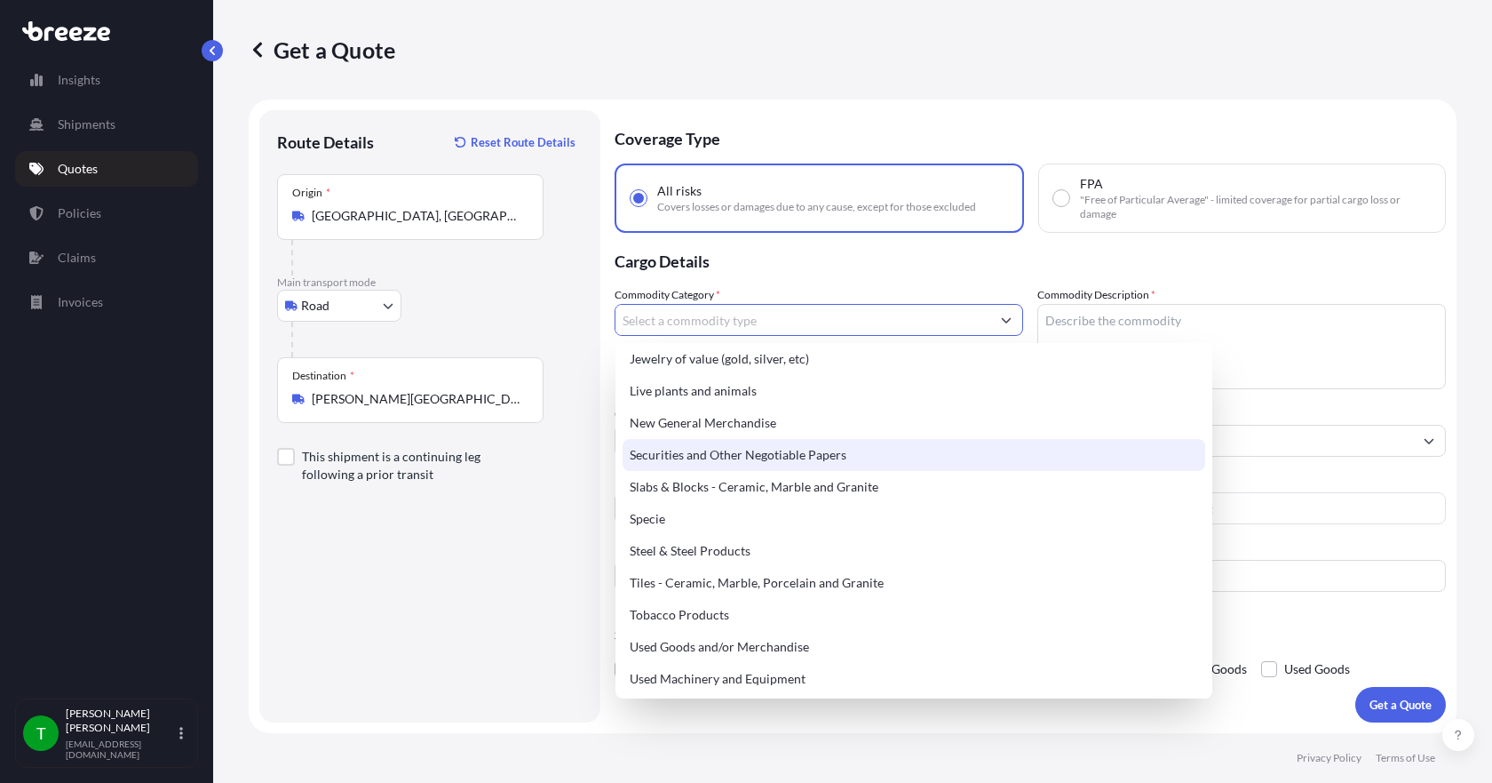
scroll to position [746, 0]
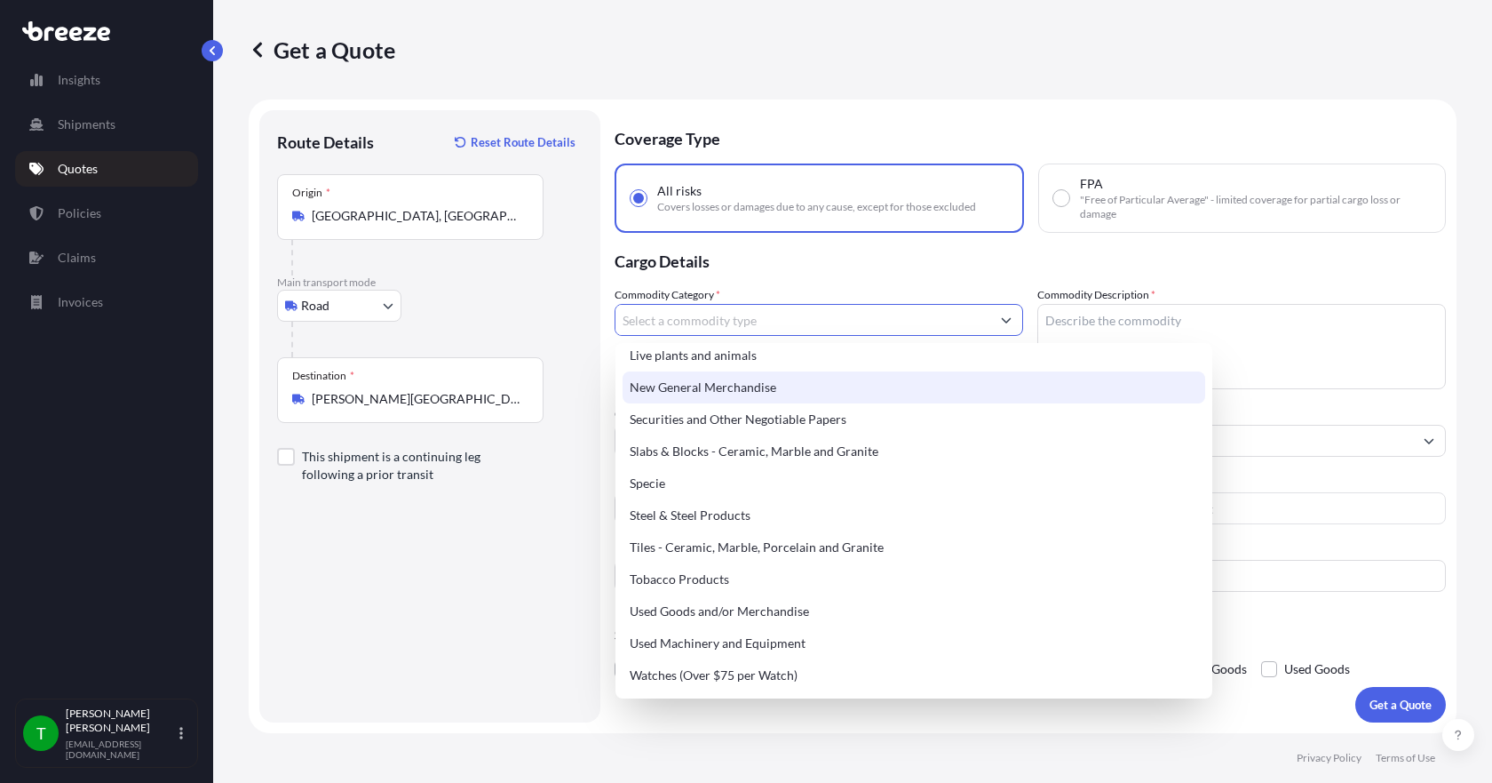
click at [728, 393] on div "New General Merchandise" at bounding box center [914, 387] width 583 height 32
type input "New General Merchandise"
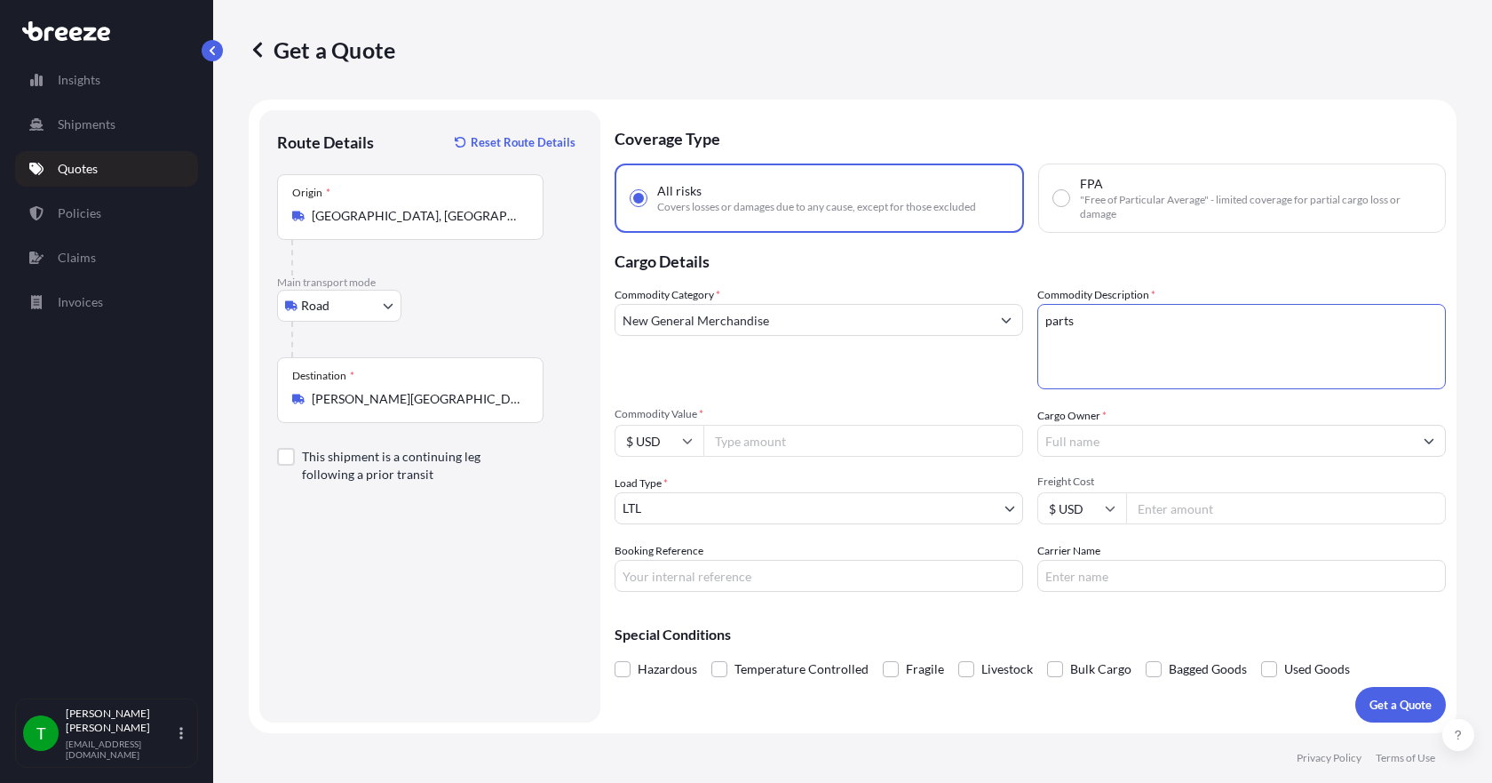
type textarea "parts"
type input "20200.00"
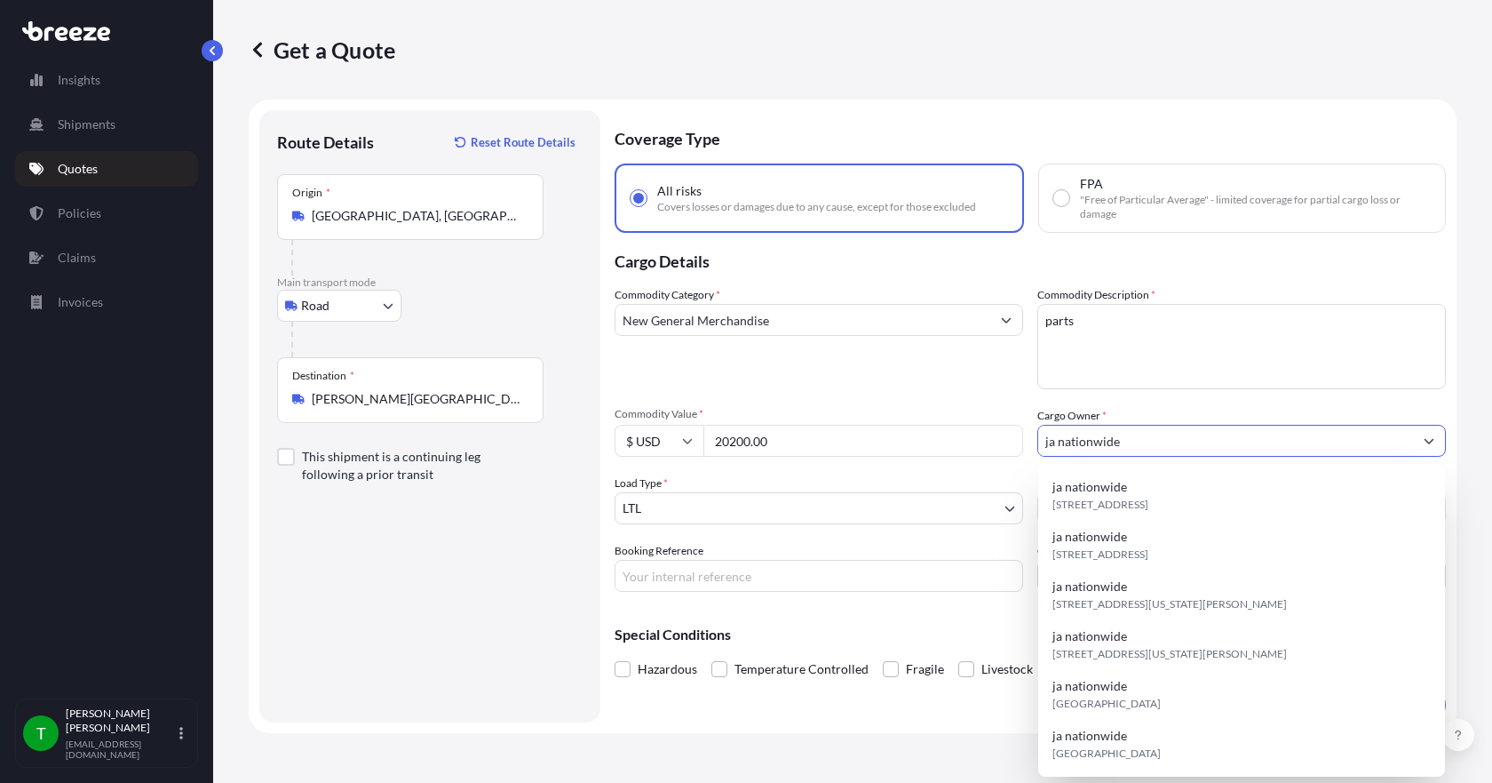
type input "ja nationwide"
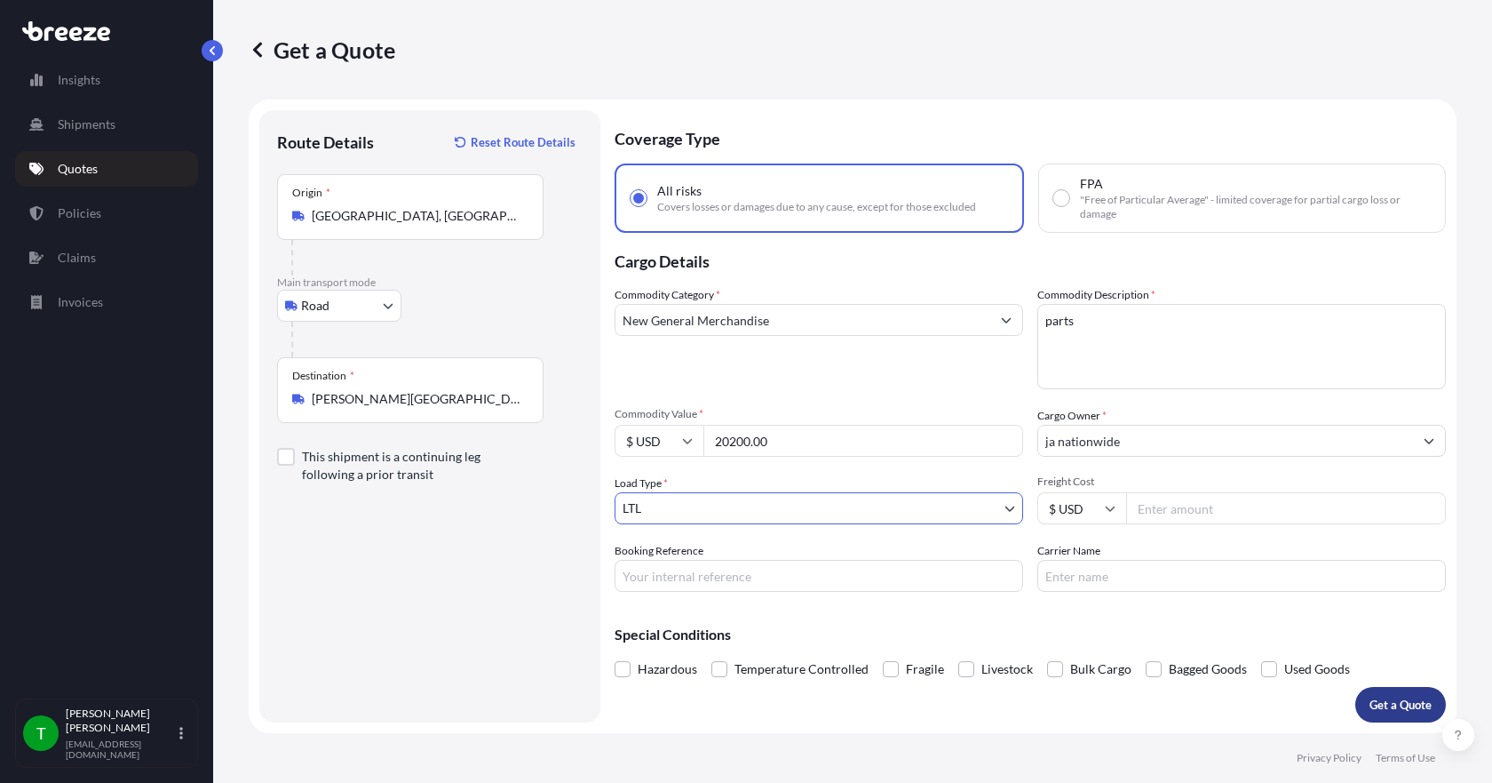
click at [1375, 707] on p "Get a Quote" at bounding box center [1401, 705] width 62 height 18
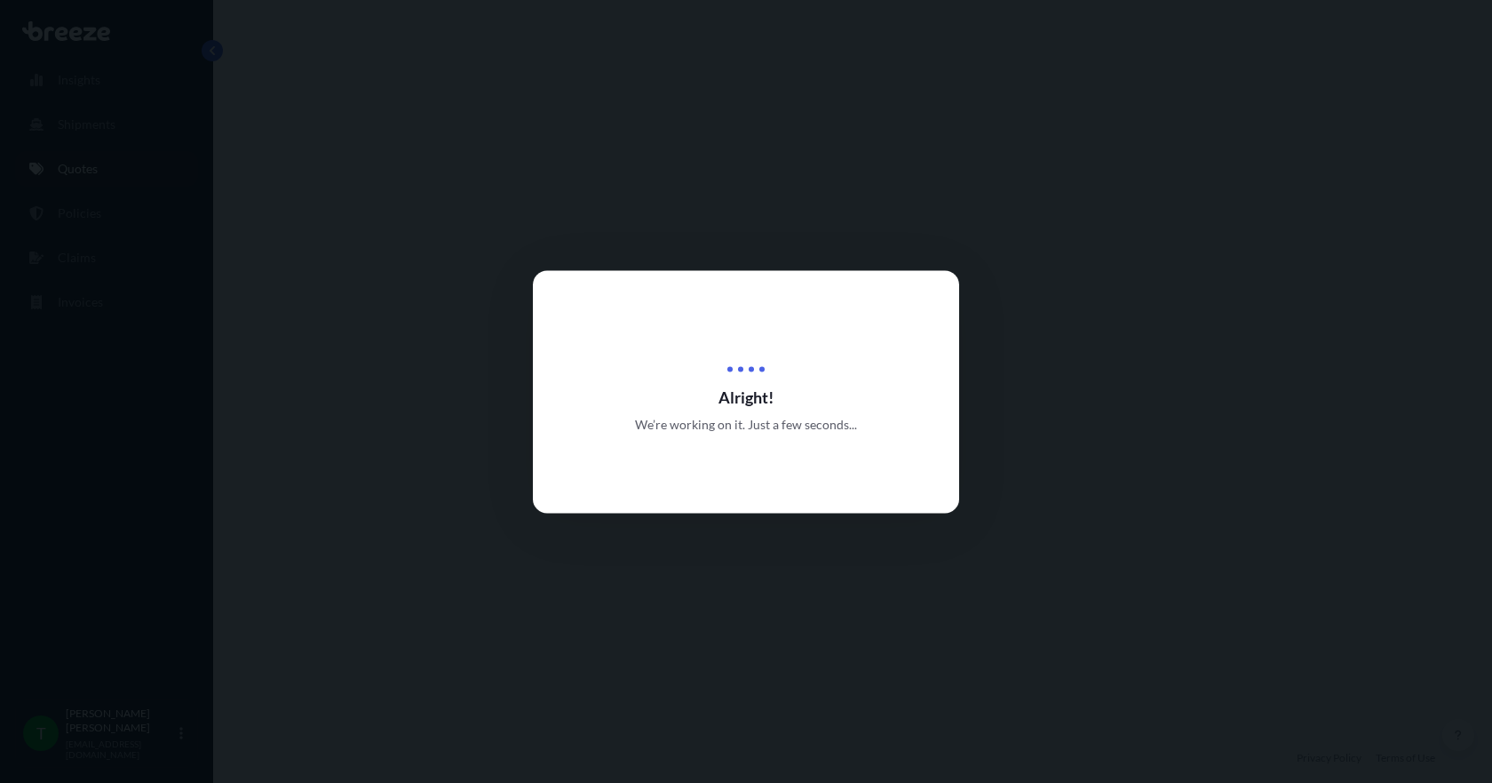
select select "Road"
select select "1"
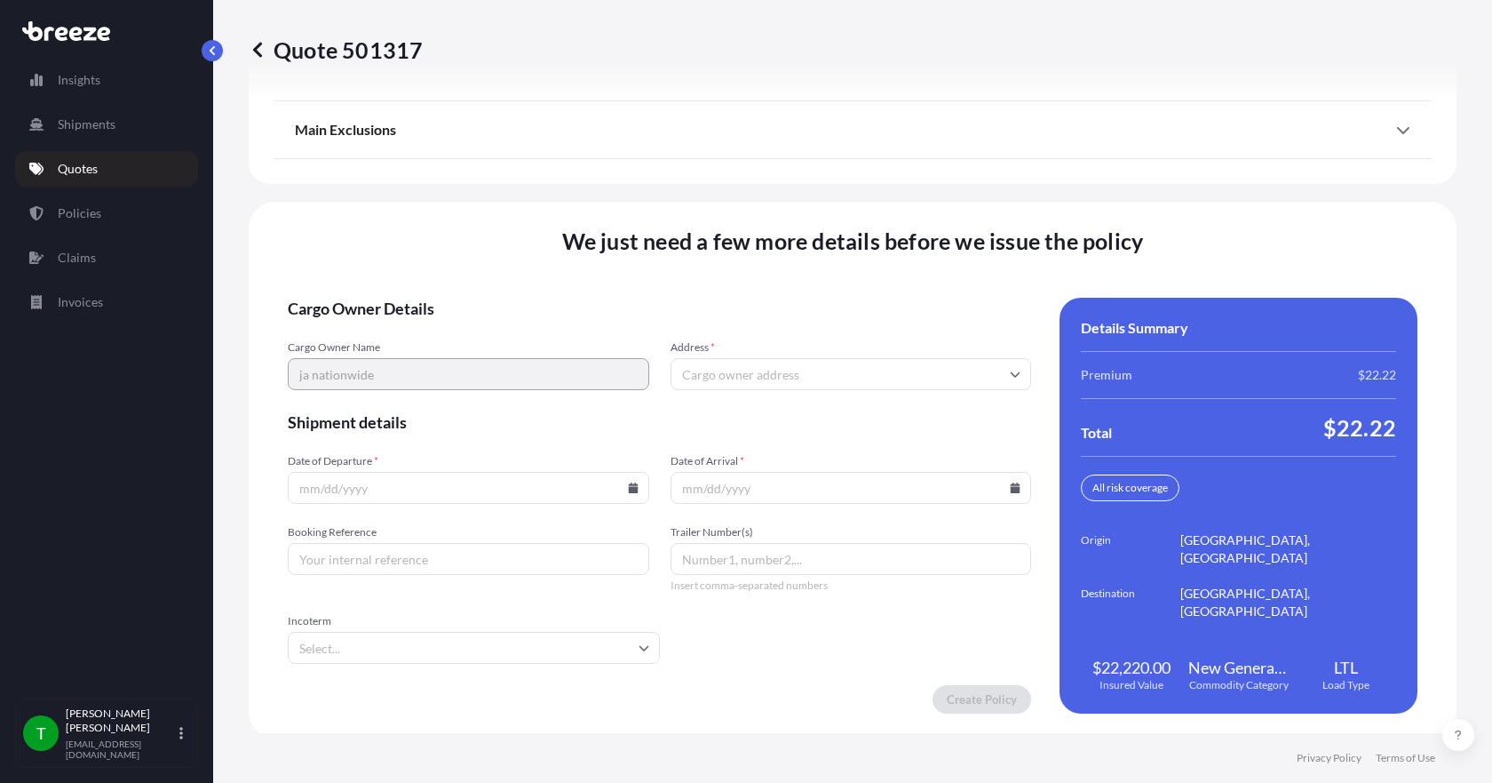
scroll to position [2327, 0]
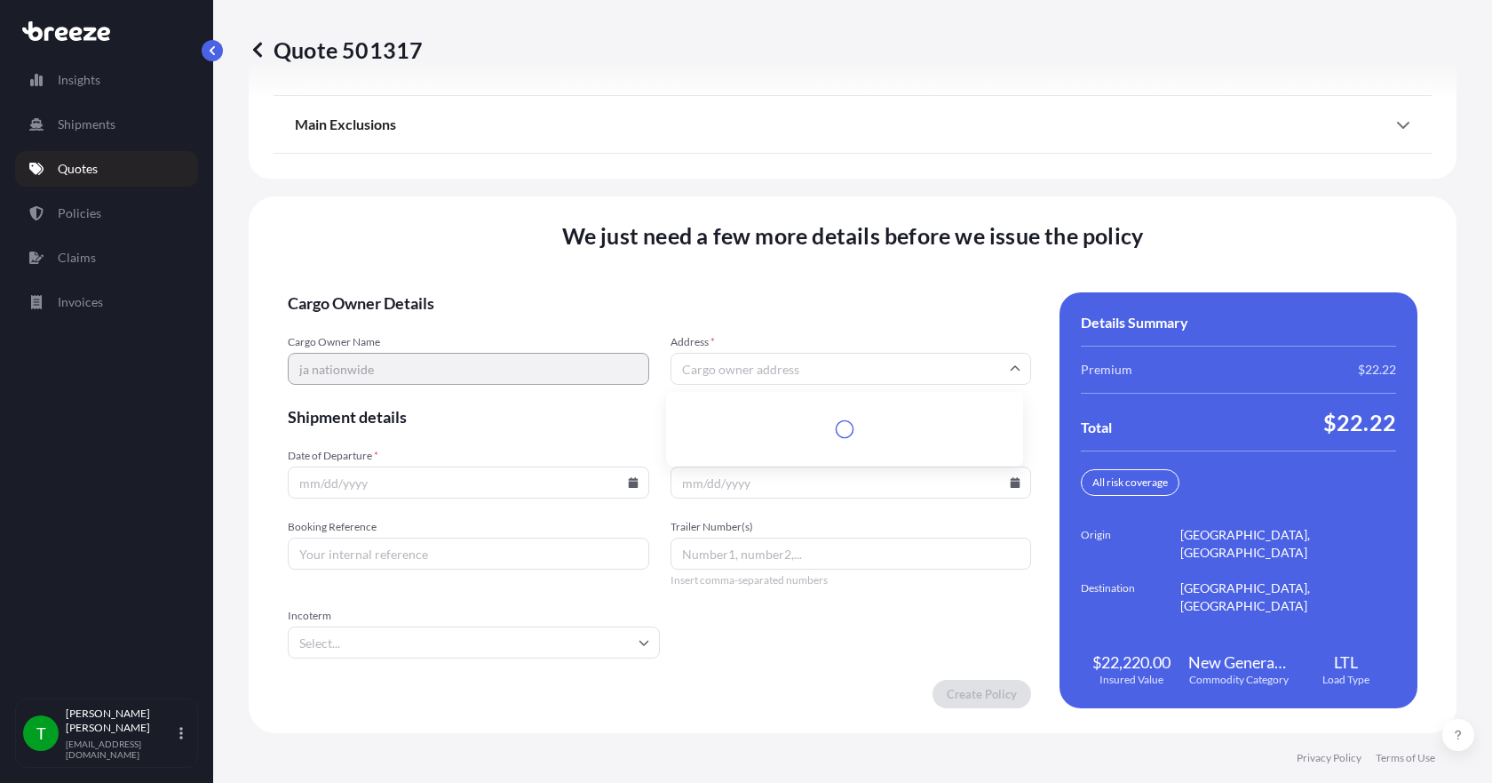
click at [713, 370] on input "Address *" at bounding box center [852, 369] width 362 height 32
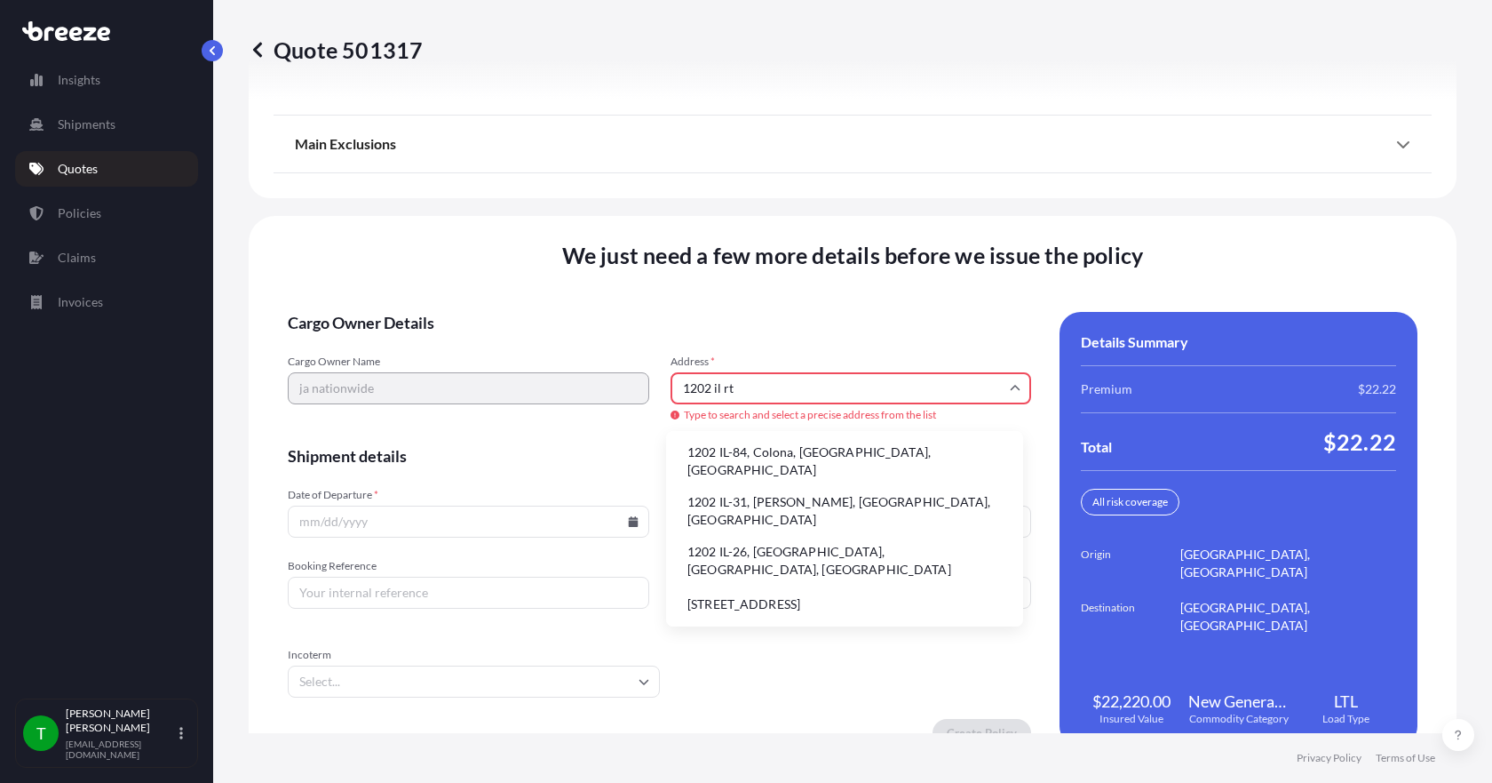
click at [739, 497] on li "1202 IL-31, [PERSON_NAME], [GEOGRAPHIC_DATA], [GEOGRAPHIC_DATA]" at bounding box center [844, 511] width 343 height 46
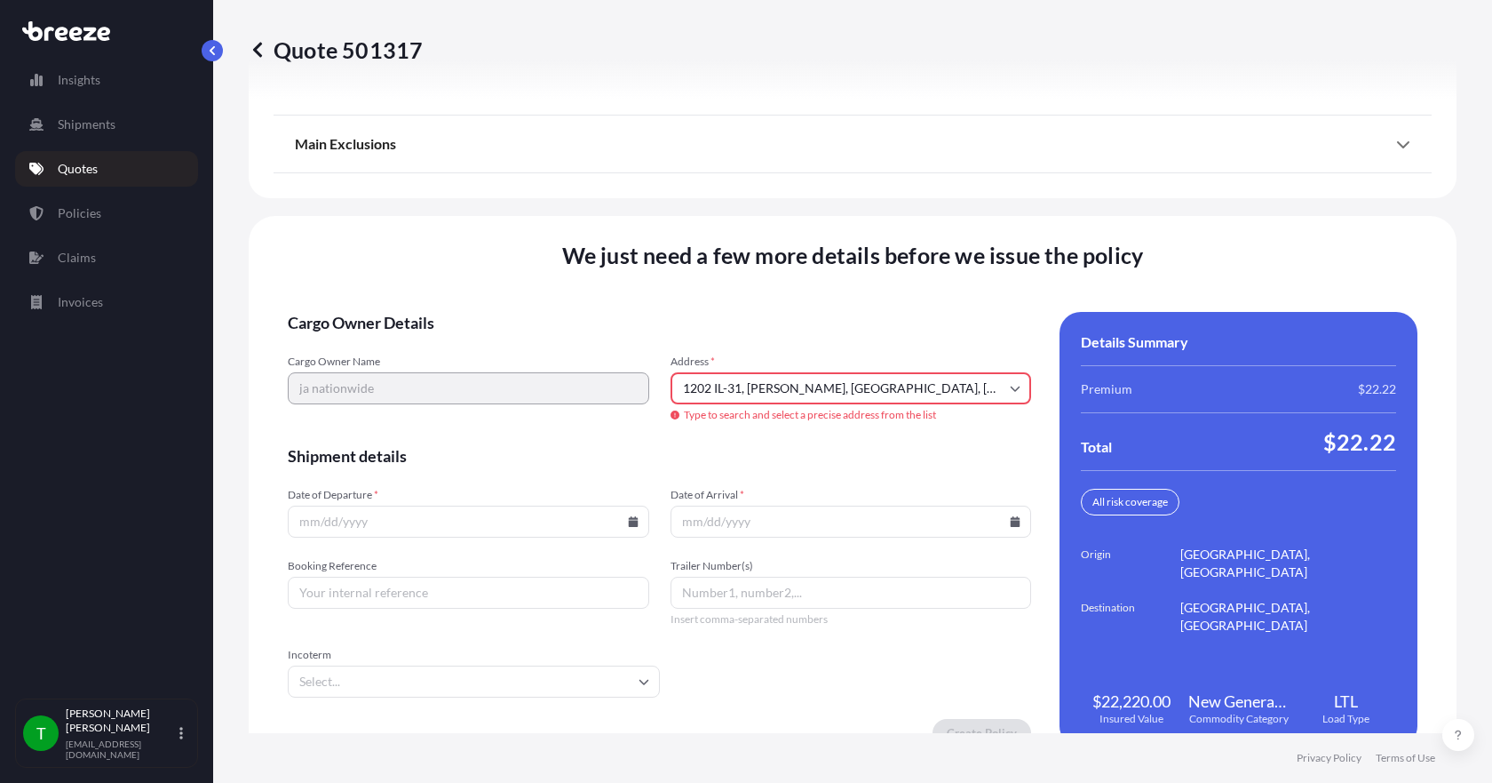
type input "[STREET_ADDRESS][PERSON_NAME]"
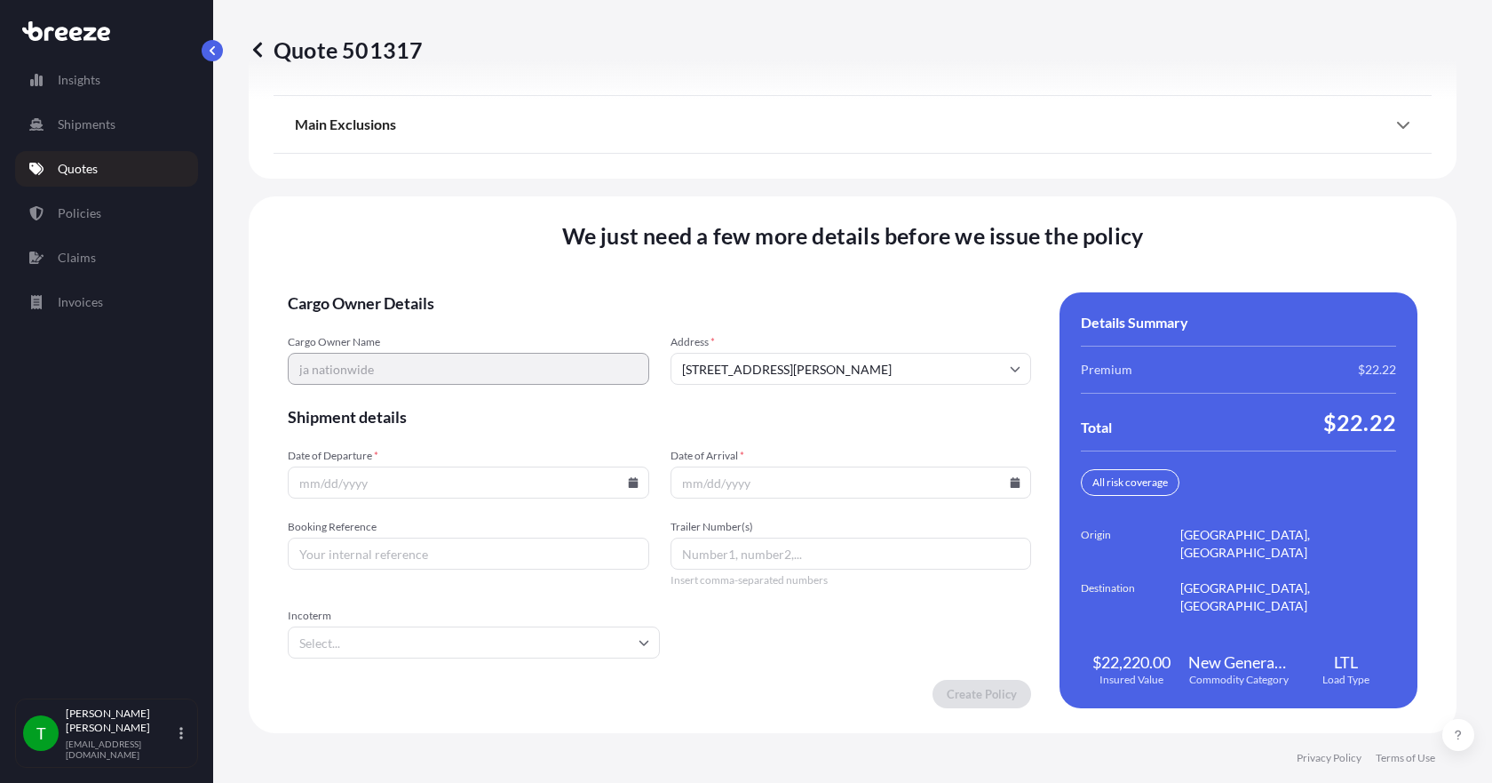
click at [628, 483] on icon at bounding box center [633, 482] width 10 height 11
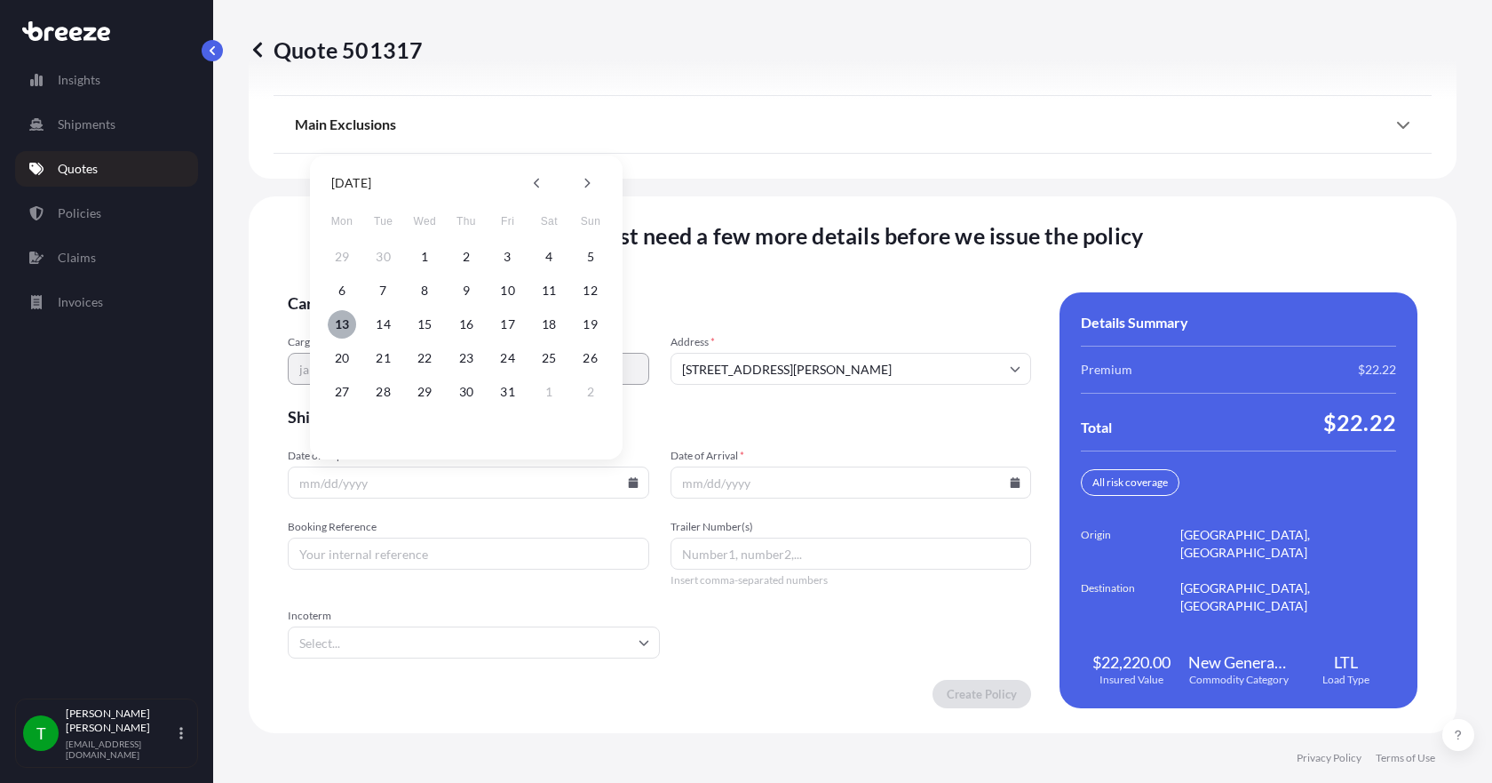
click at [335, 318] on button "13" at bounding box center [342, 324] width 28 height 28
type input "[DATE]"
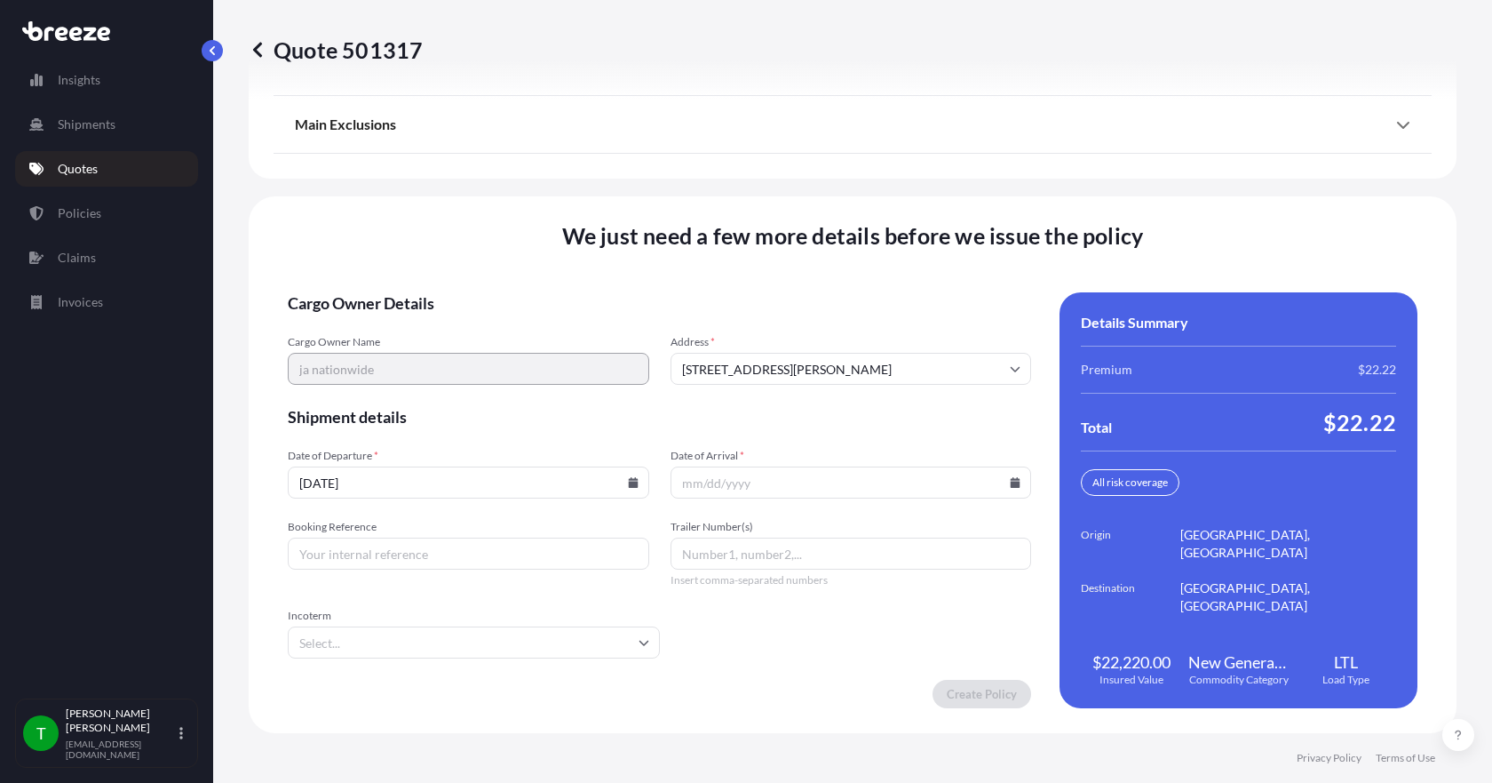
click at [1011, 482] on icon at bounding box center [1016, 482] width 10 height 11
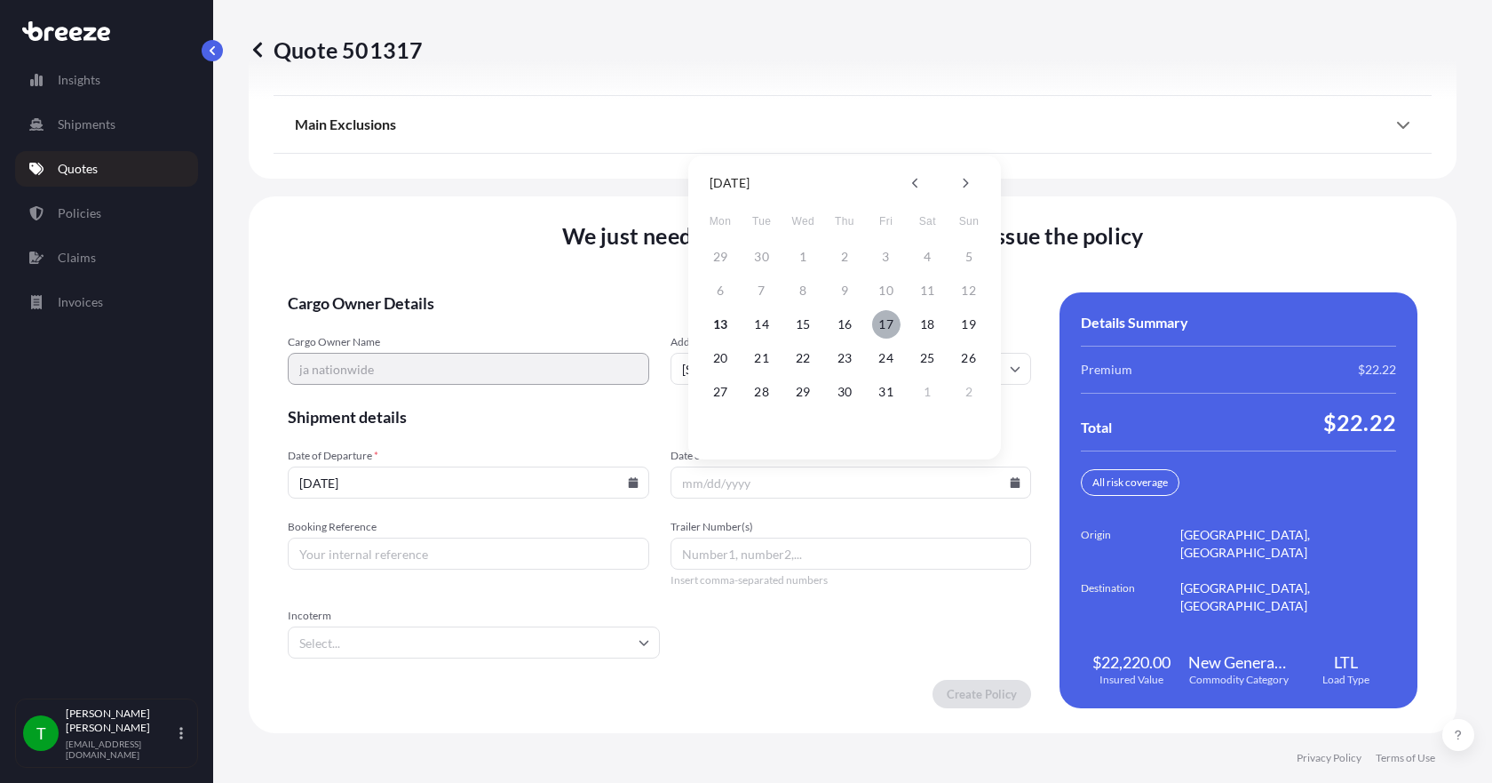
click at [888, 325] on button "17" at bounding box center [886, 324] width 28 height 28
type input "[DATE]"
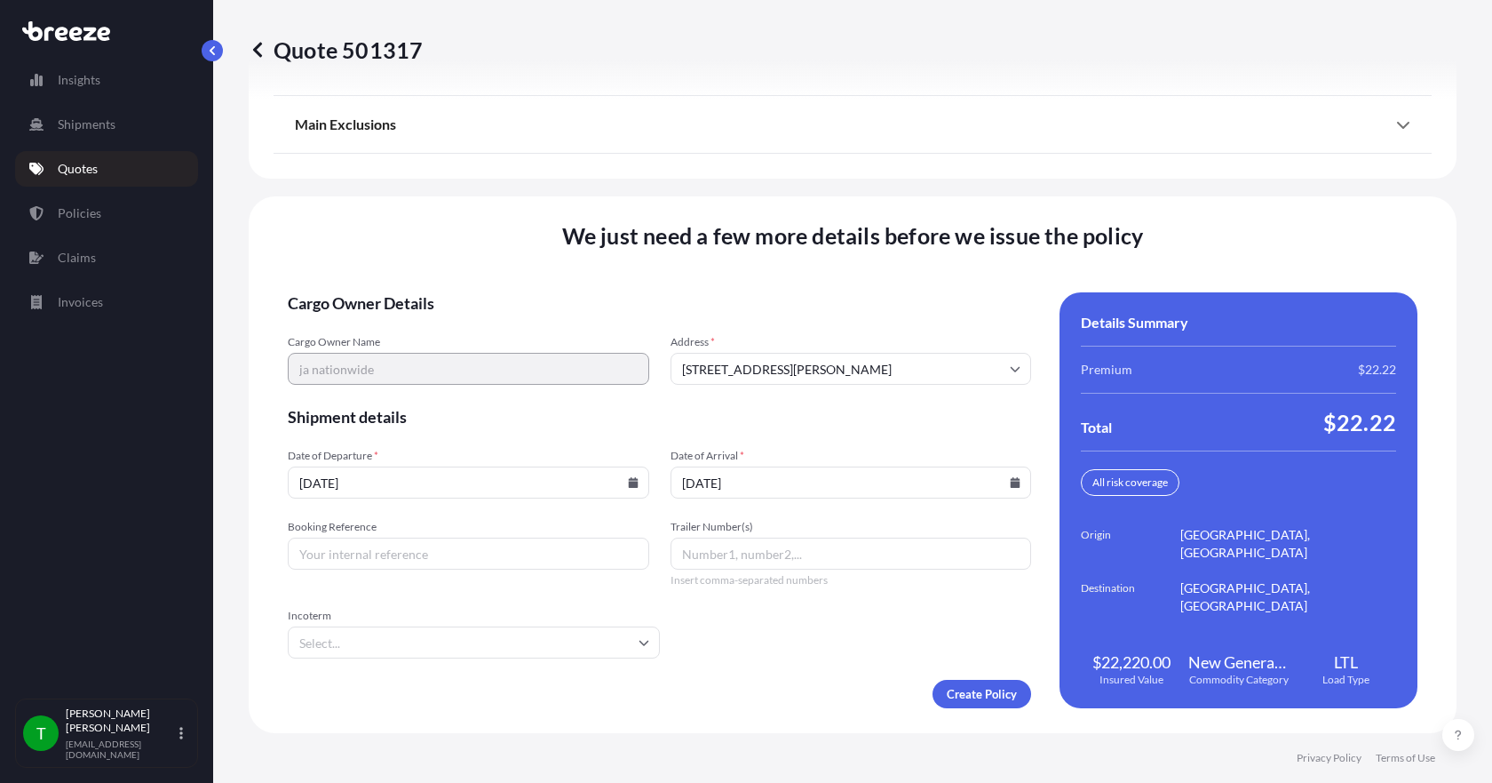
click at [519, 565] on input "Booking Reference" at bounding box center [469, 553] width 362 height 32
type input "351155"
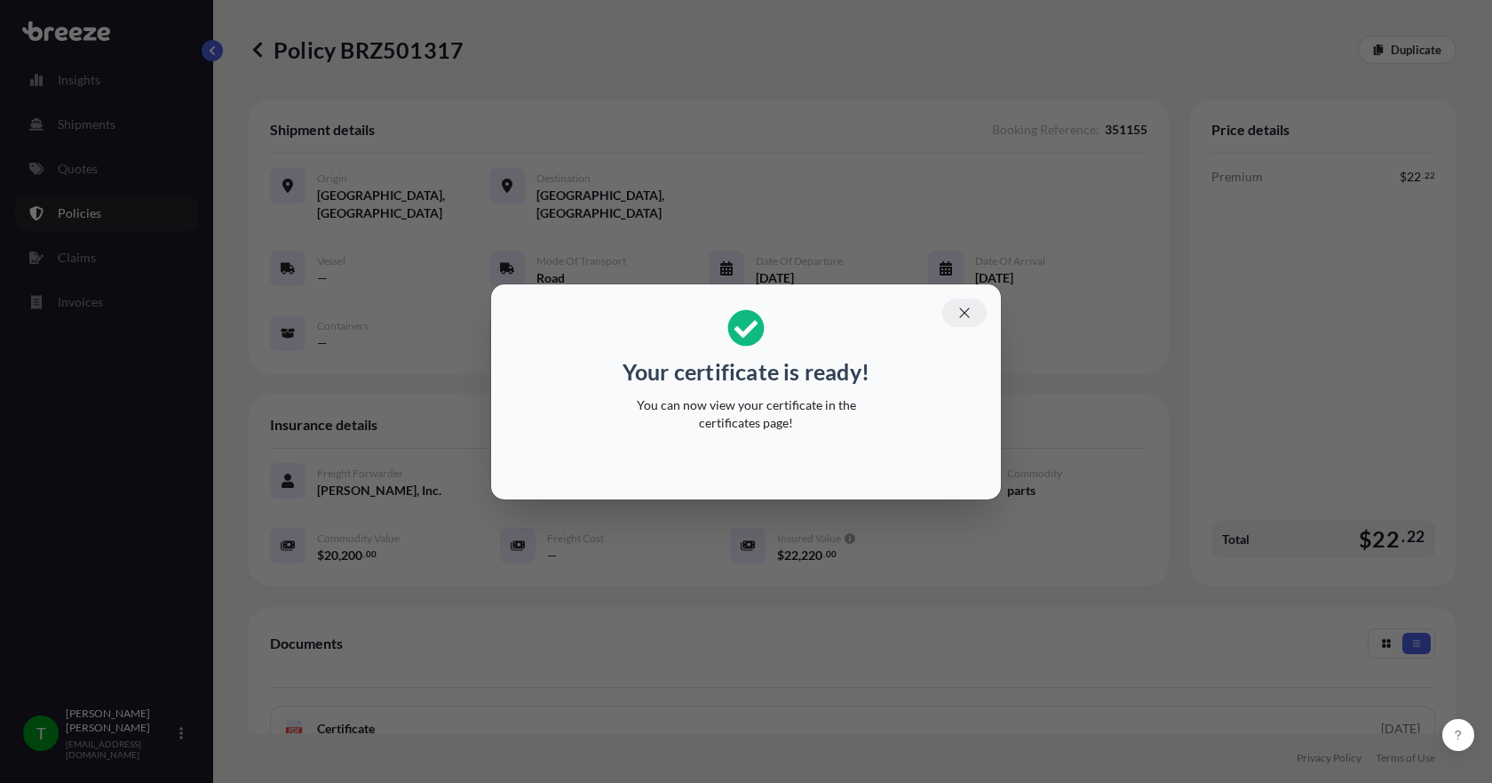
click at [974, 314] on button "button" at bounding box center [965, 312] width 44 height 28
